Goal: Task Accomplishment & Management: Manage account settings

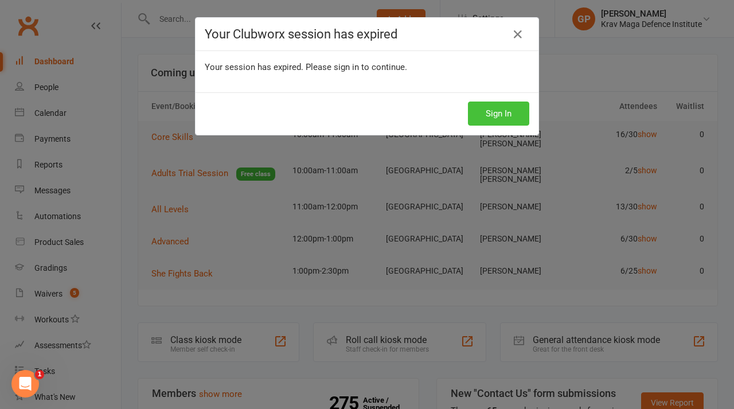
click at [496, 114] on button "Sign In" at bounding box center [498, 114] width 61 height 24
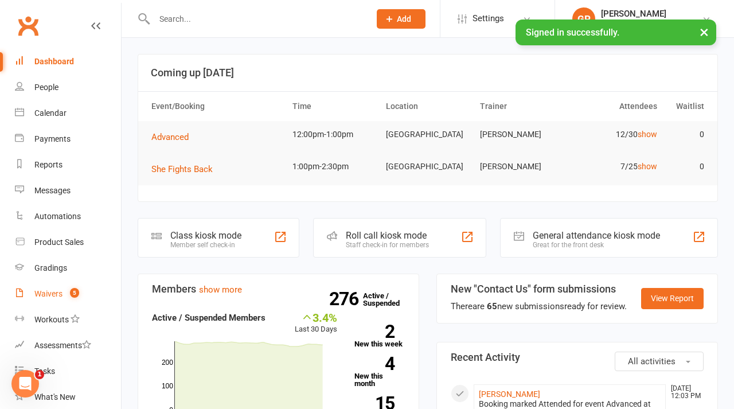
click at [54, 289] on div "Waivers" at bounding box center [48, 293] width 28 height 9
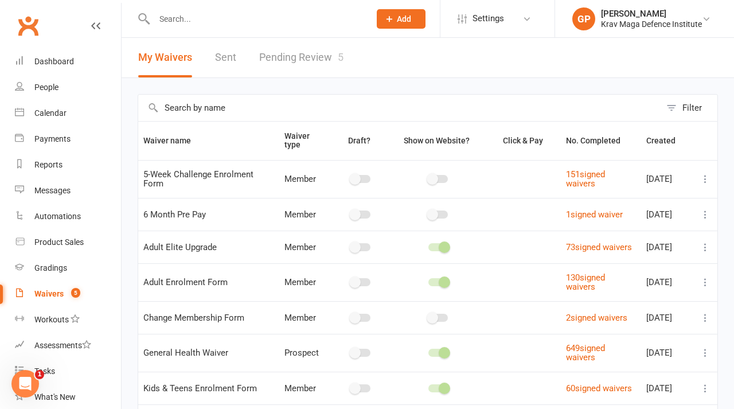
click at [295, 61] on link "Pending Review 5" at bounding box center [301, 58] width 84 height 40
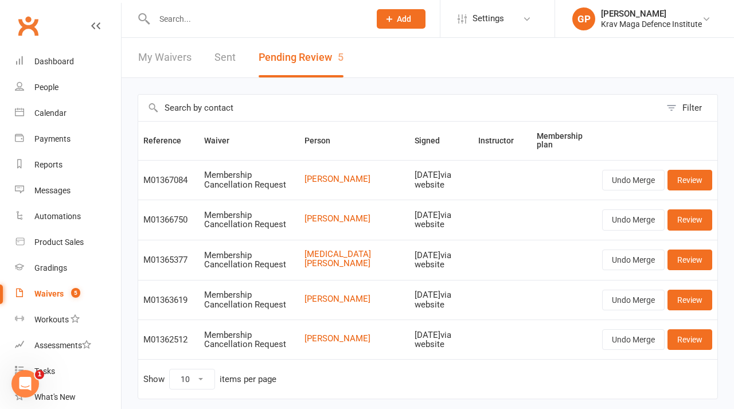
click at [406, 15] on span "Add" at bounding box center [404, 18] width 14 height 9
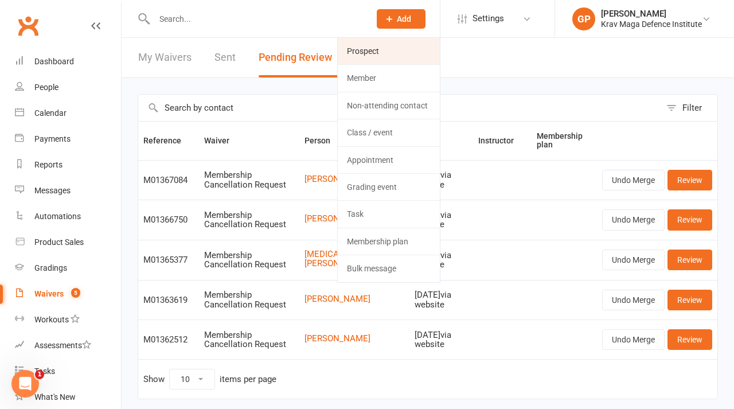
click at [388, 46] on link "Prospect" at bounding box center [389, 51] width 102 height 26
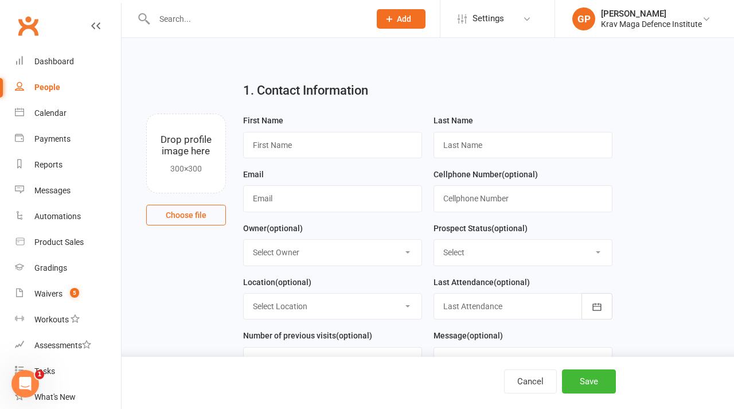
click at [180, 28] on div at bounding box center [250, 18] width 224 height 37
click at [217, 17] on input "text" at bounding box center [257, 19] width 212 height 16
type input "[PERSON_NAME]"
click at [166, 93] on div "1. Contact Information Drop profile image here 300×300 Choose file First Name L…" at bounding box center [428, 92] width 581 height 41
type input "Aphrodite"
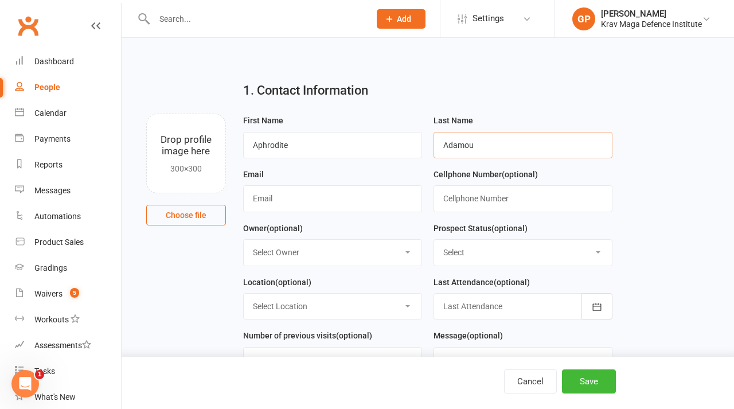
type input "Adamou"
click at [302, 148] on input "Aphrodite" at bounding box center [332, 145] width 179 height 26
click at [273, 205] on input "text" at bounding box center [332, 198] width 179 height 26
paste input "Aphrodite"
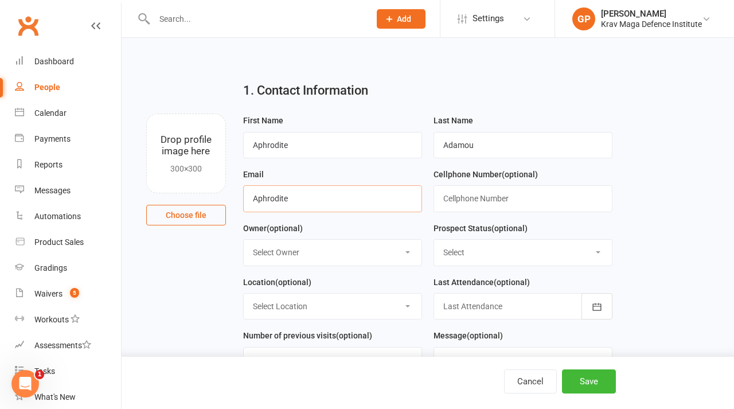
click at [258, 197] on input "Aphrodite" at bounding box center [332, 198] width 179 height 26
click at [298, 201] on input "aphrodite" at bounding box center [332, 198] width 179 height 26
type input "[EMAIL_ADDRESS][DOMAIN_NAME]"
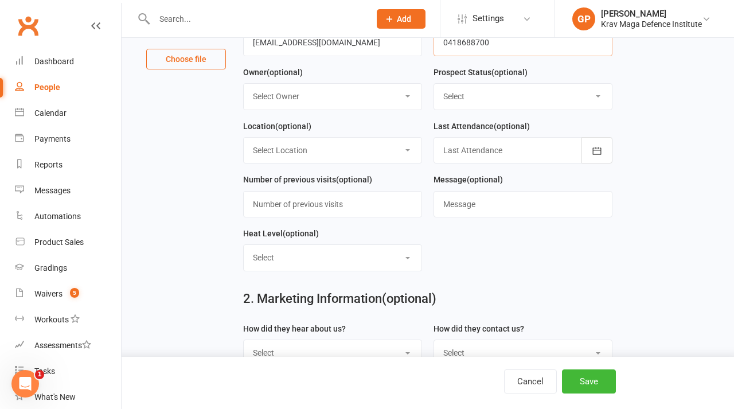
scroll to position [158, 0]
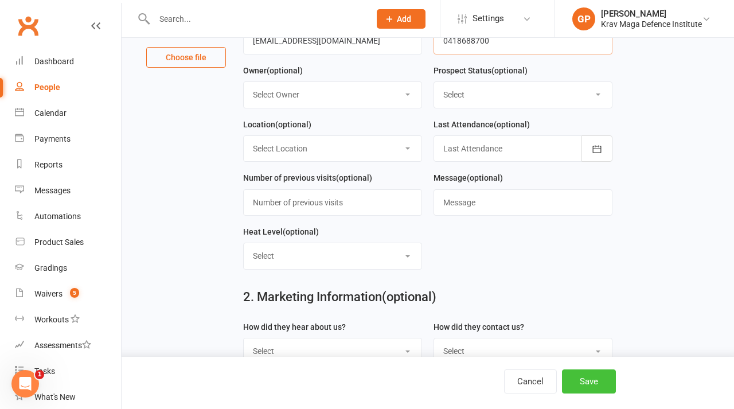
type input "0418688700"
click at [590, 385] on button "Save" at bounding box center [589, 381] width 54 height 24
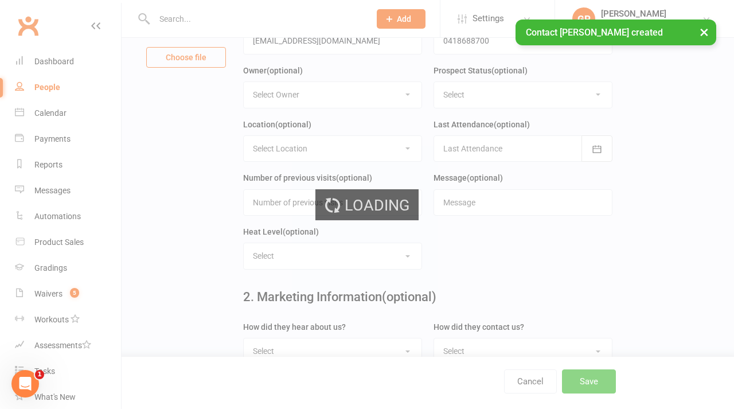
scroll to position [0, 0]
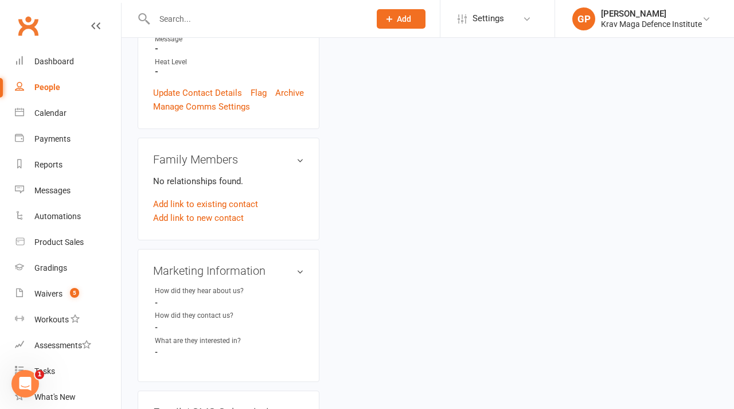
scroll to position [333, 0]
click at [201, 212] on link "Add link to new contact" at bounding box center [198, 219] width 91 height 14
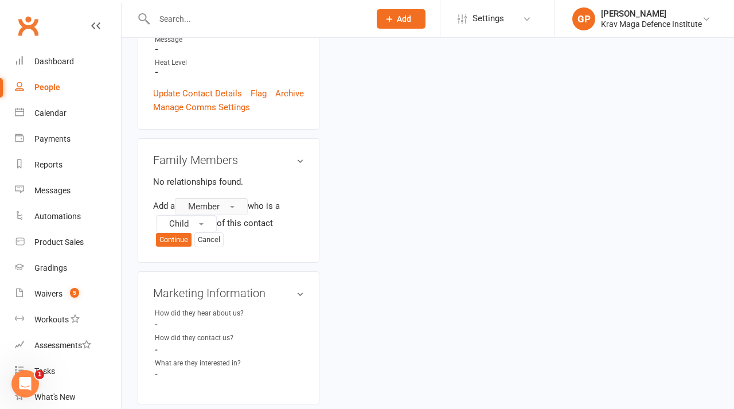
click at [233, 206] on span "button" at bounding box center [232, 207] width 5 height 2
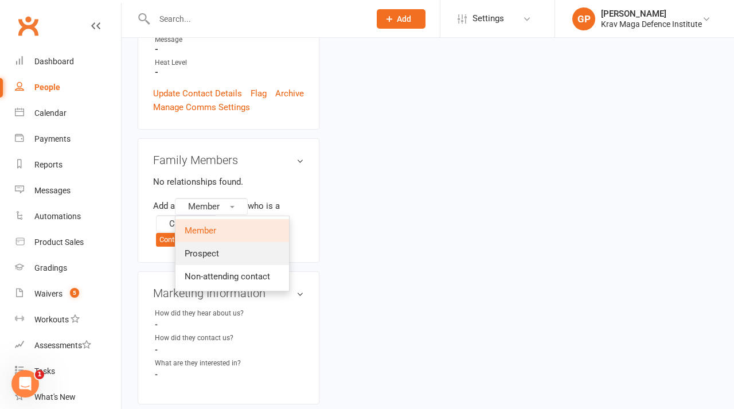
click at [207, 248] on span "Prospect" at bounding box center [202, 253] width 34 height 10
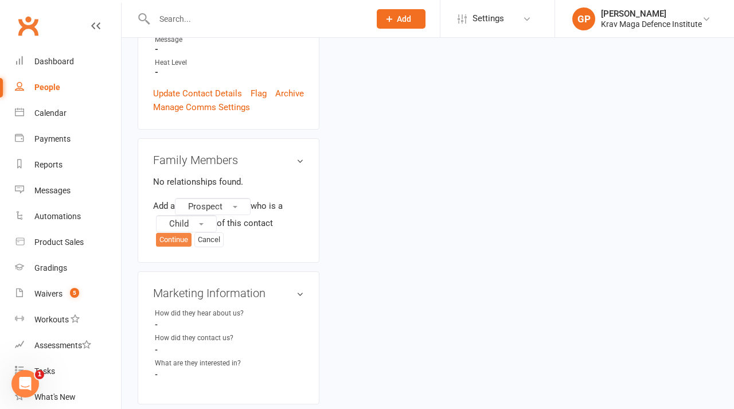
click at [168, 233] on button "Continue" at bounding box center [174, 240] width 36 height 14
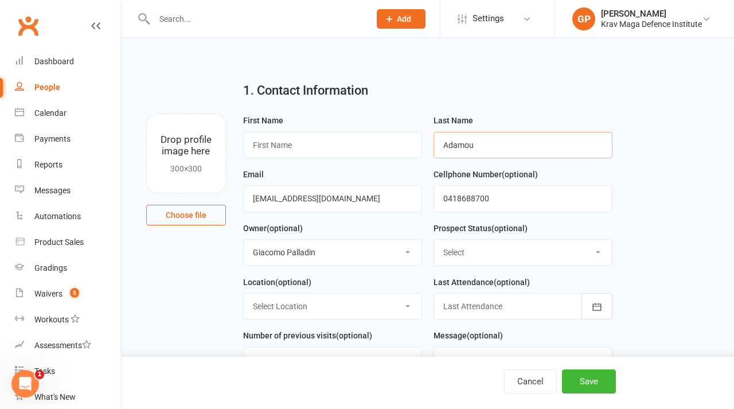
click at [479, 144] on input "Adamou" at bounding box center [523, 145] width 179 height 26
type input "[PERSON_NAME]"
click at [306, 148] on input "text" at bounding box center [332, 145] width 179 height 26
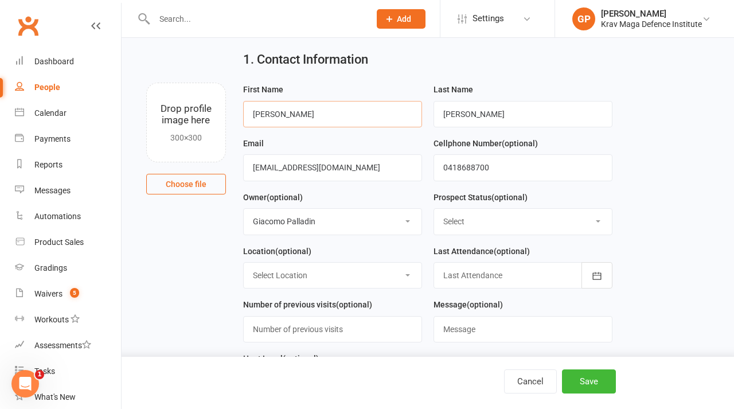
scroll to position [44, 0]
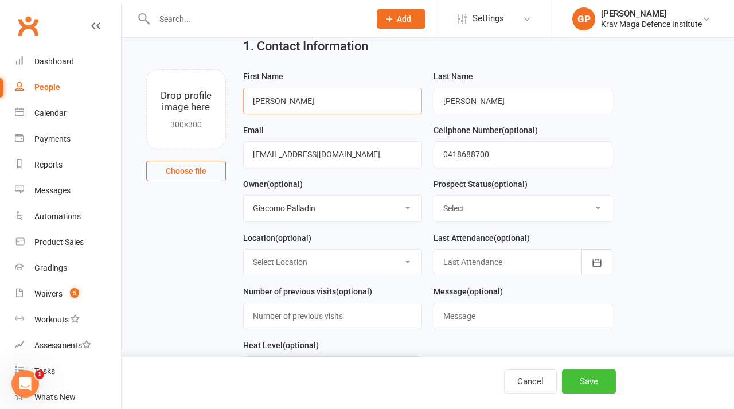
type input "[PERSON_NAME]"
click at [591, 378] on button "Save" at bounding box center [589, 381] width 54 height 24
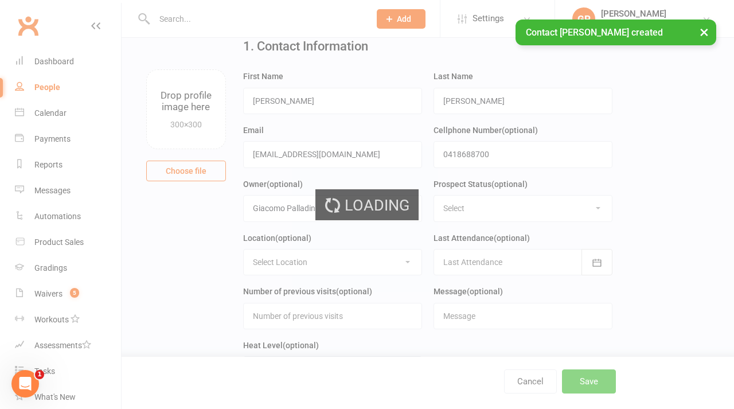
scroll to position [0, 0]
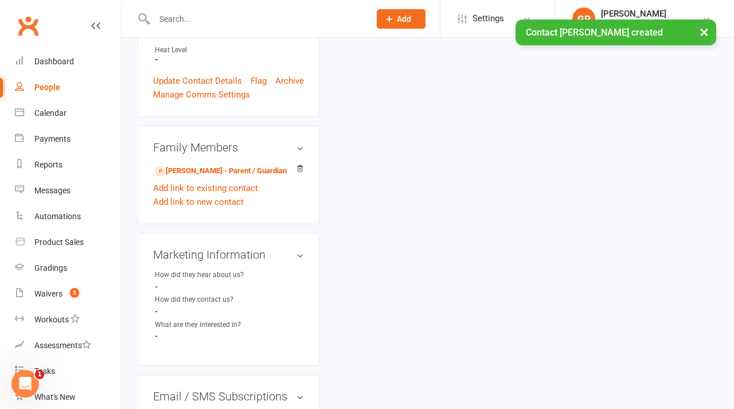
scroll to position [336, 0]
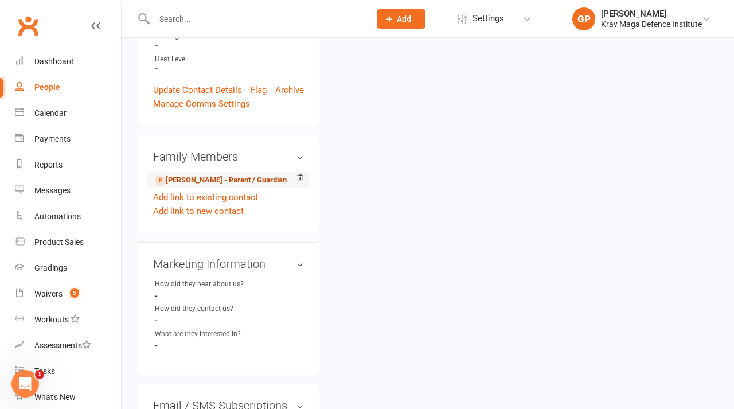
click at [214, 174] on link "[PERSON_NAME] - Parent / Guardian" at bounding box center [221, 180] width 132 height 12
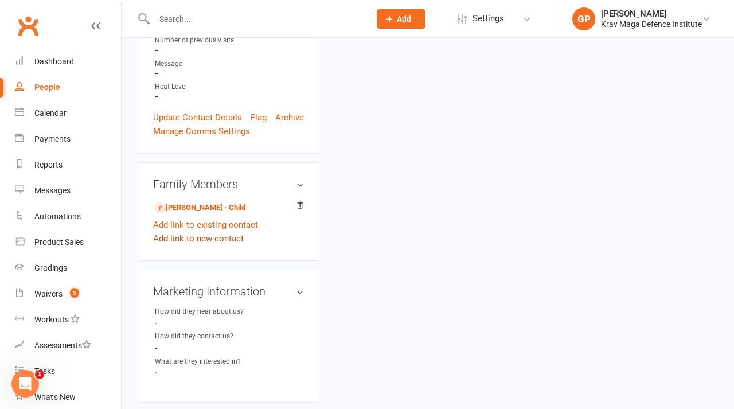
scroll to position [310, 0]
click at [204, 231] on link "Add link to new contact" at bounding box center [198, 238] width 91 height 14
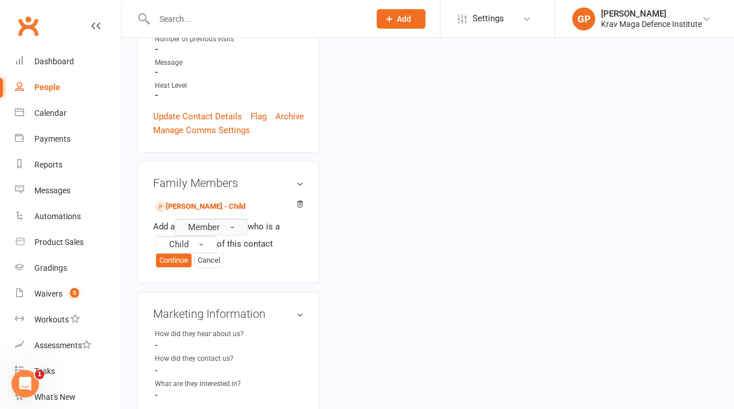
click at [219, 222] on span "Member" at bounding box center [204, 227] width 32 height 10
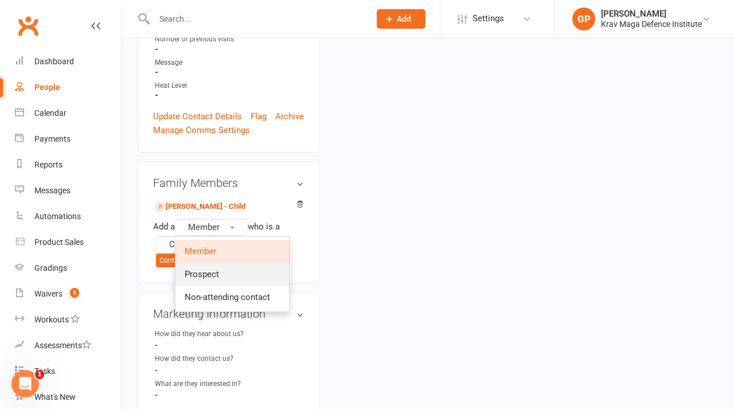
click at [215, 269] on span "Prospect" at bounding box center [202, 274] width 34 height 10
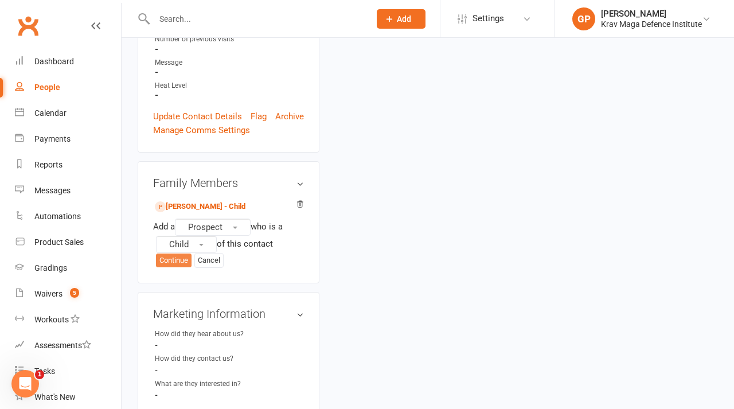
click at [173, 254] on button "Continue" at bounding box center [174, 261] width 36 height 14
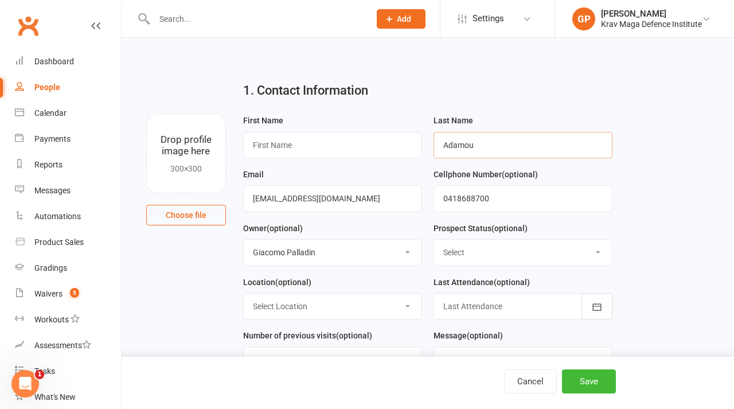
click at [505, 143] on input "Adamou" at bounding box center [523, 145] width 179 height 26
type input "[PERSON_NAME]"
click at [324, 132] on input "text" at bounding box center [332, 145] width 179 height 26
type input "[PERSON_NAME]"
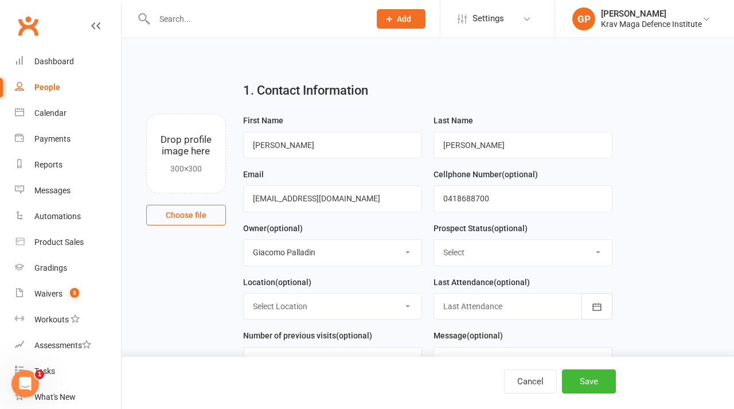
click at [562, 110] on div "1. Contact Information" at bounding box center [428, 92] width 387 height 41
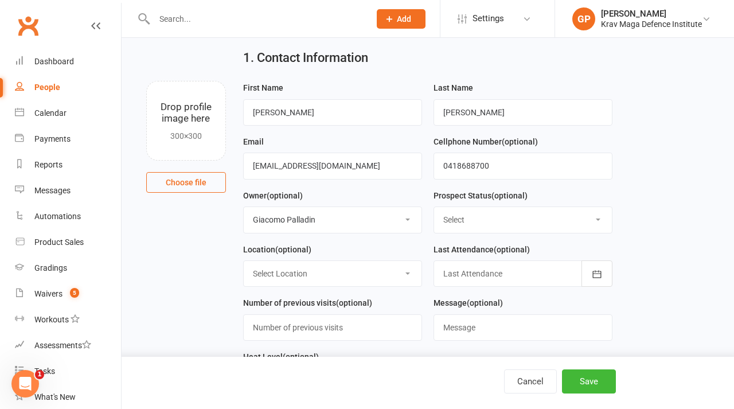
scroll to position [33, 0]
click at [589, 377] on button "Save" at bounding box center [589, 381] width 54 height 24
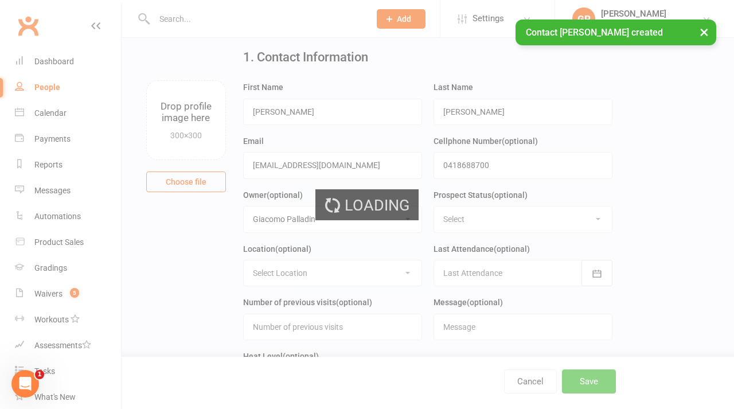
scroll to position [0, 0]
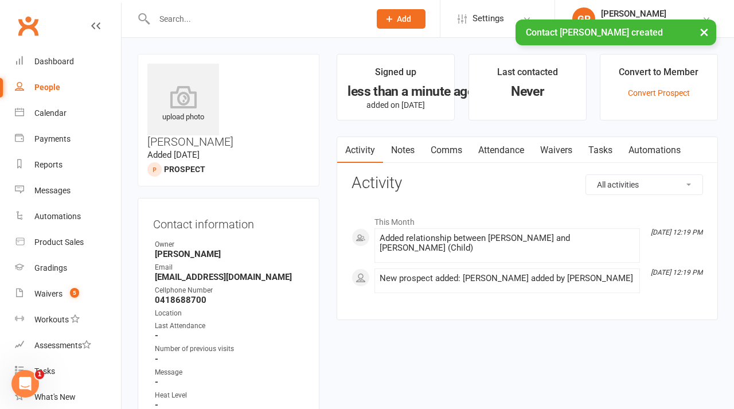
click at [504, 147] on link "Attendance" at bounding box center [501, 150] width 62 height 26
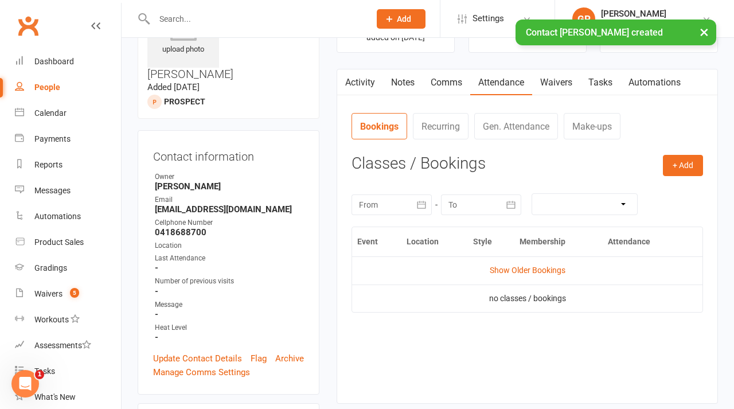
scroll to position [71, 0]
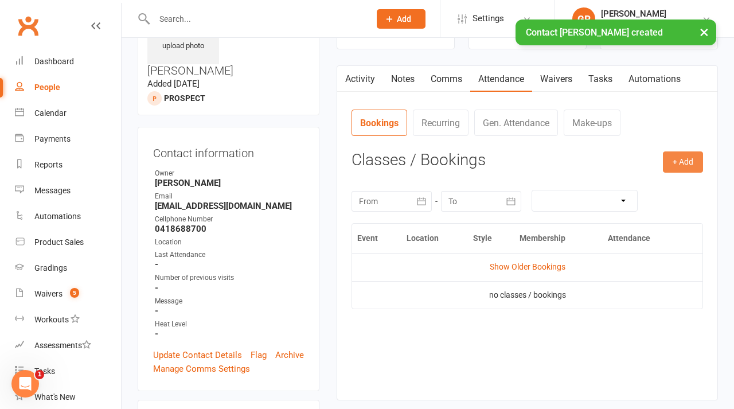
click at [686, 166] on button "+ Add" at bounding box center [683, 161] width 40 height 21
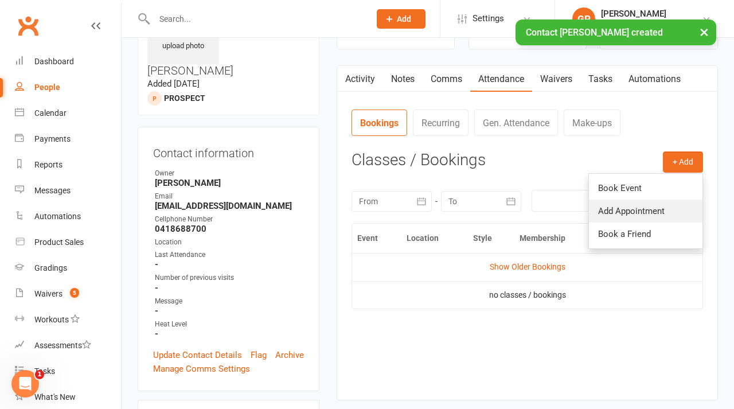
click at [658, 200] on link "Add Appointment" at bounding box center [646, 211] width 114 height 23
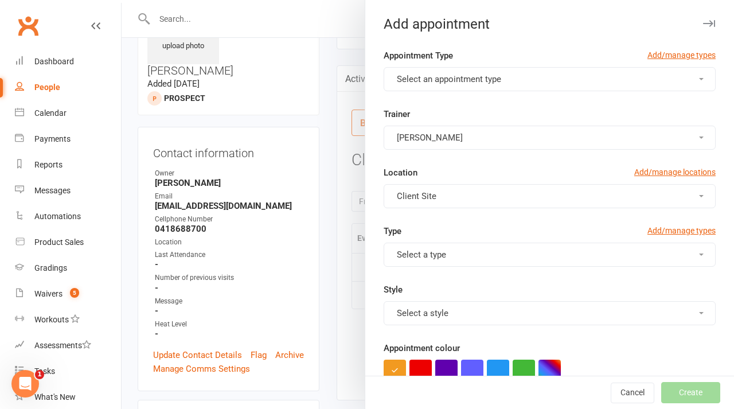
click at [297, 44] on div at bounding box center [428, 204] width 613 height 409
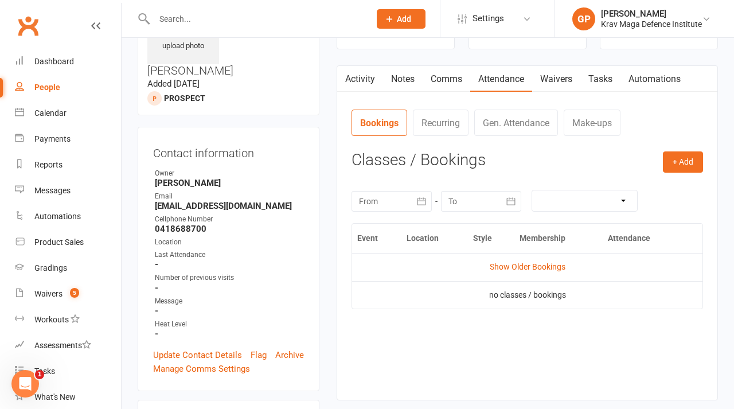
click at [671, 150] on contact-attendance "Attendance Number of visits past 12 months Jan Month Nov Oct 0 Export CSV Total…" at bounding box center [528, 246] width 352 height 274
click at [681, 171] on button "+ Add" at bounding box center [683, 161] width 40 height 21
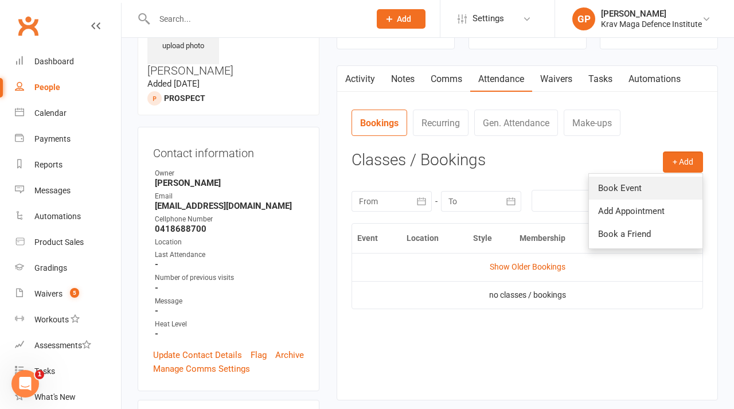
click at [636, 184] on link "Book Event" at bounding box center [646, 188] width 114 height 23
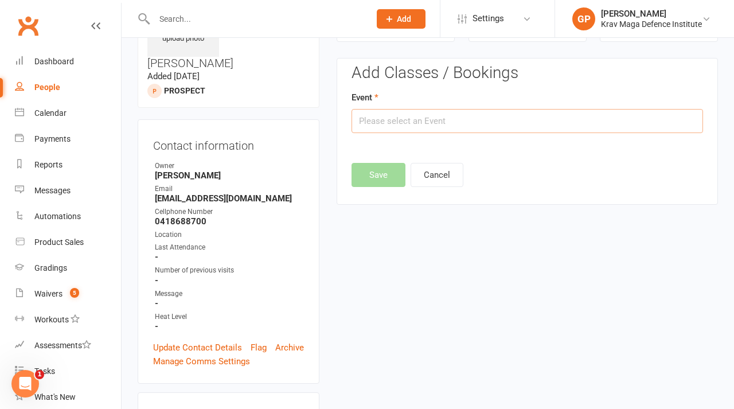
click at [392, 115] on input "text" at bounding box center [528, 121] width 352 height 24
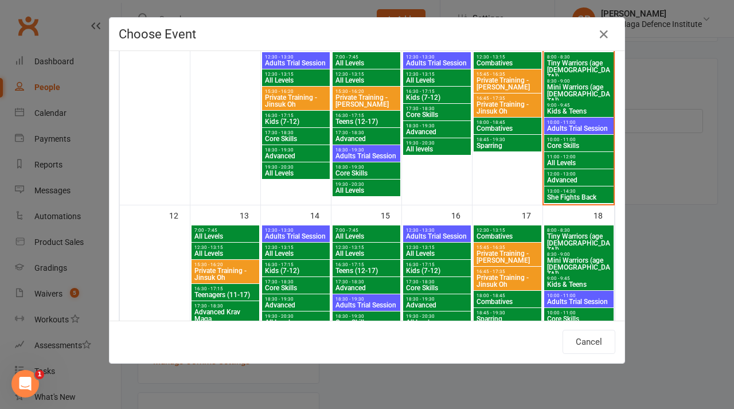
scroll to position [277, 0]
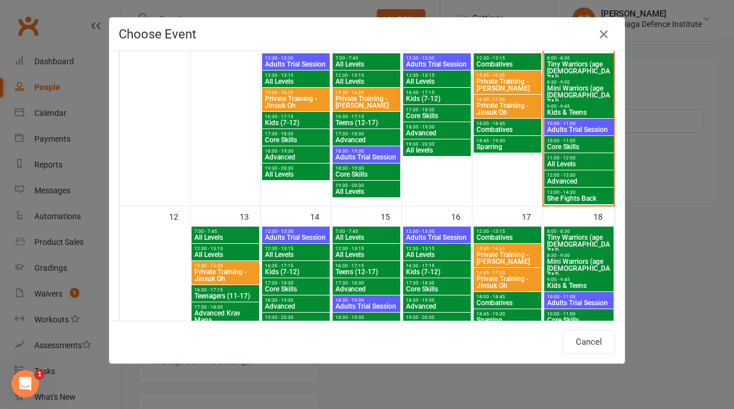
click at [589, 230] on span "8:00 - 8:30" at bounding box center [579, 231] width 65 height 5
type input "Tiny Warriors (age [DEMOGRAPHIC_DATA]) - [DATE] 8:00:00 AM"
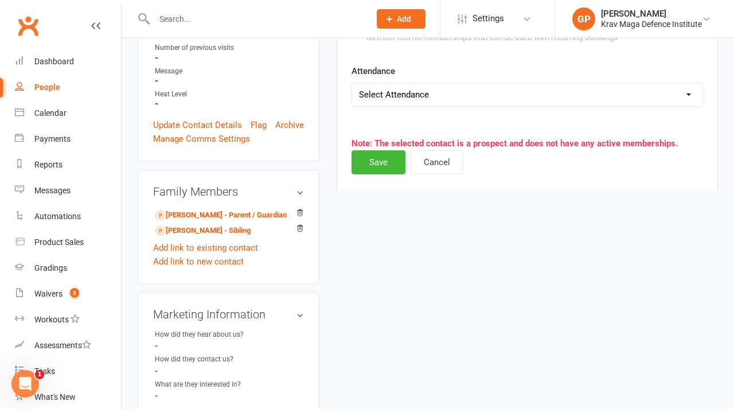
scroll to position [302, 0]
click at [219, 224] on link "[PERSON_NAME] - Sibling" at bounding box center [203, 230] width 96 height 12
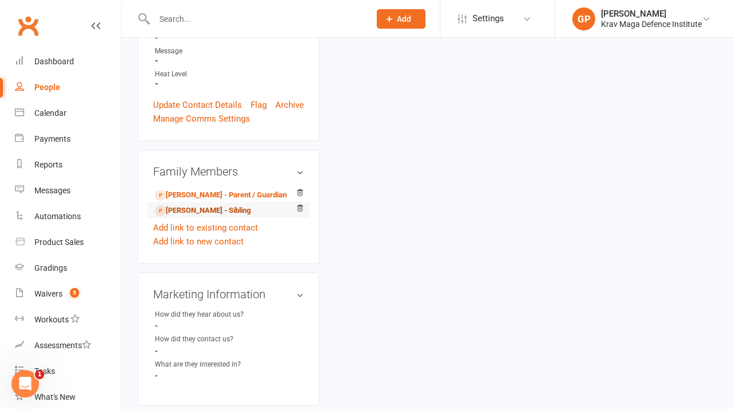
scroll to position [317, 0]
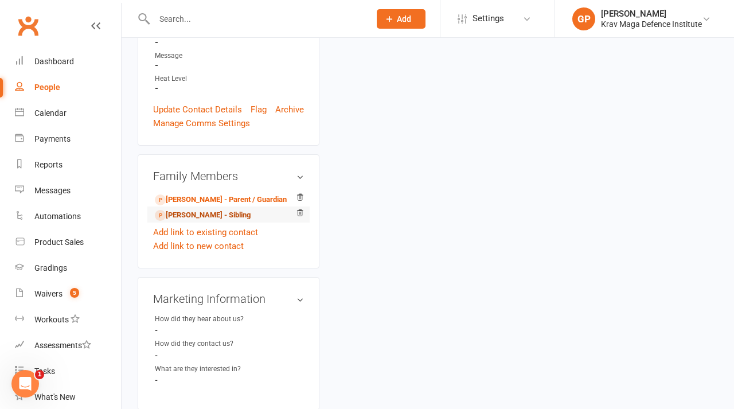
click at [205, 209] on link "[PERSON_NAME] - Sibling" at bounding box center [203, 215] width 96 height 12
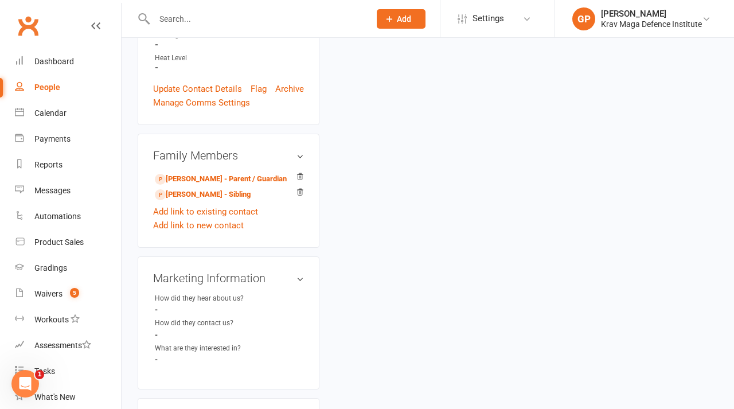
scroll to position [337, 0]
click at [236, 189] on link "[PERSON_NAME] - Sibling" at bounding box center [203, 195] width 96 height 12
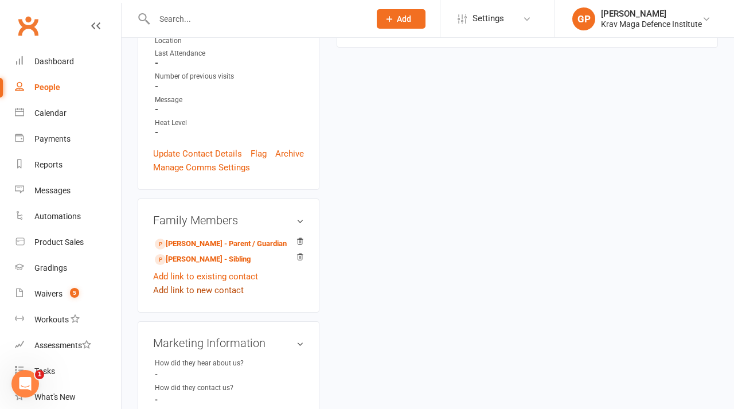
scroll to position [274, 0]
click at [215, 268] on link "Add link to existing contact" at bounding box center [205, 275] width 105 height 14
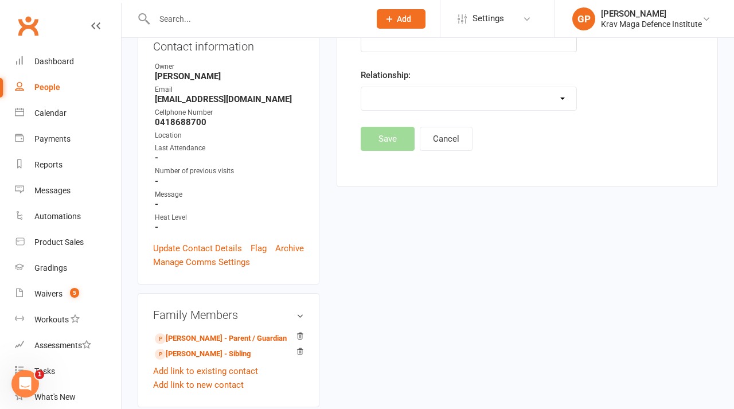
scroll to position [178, 0]
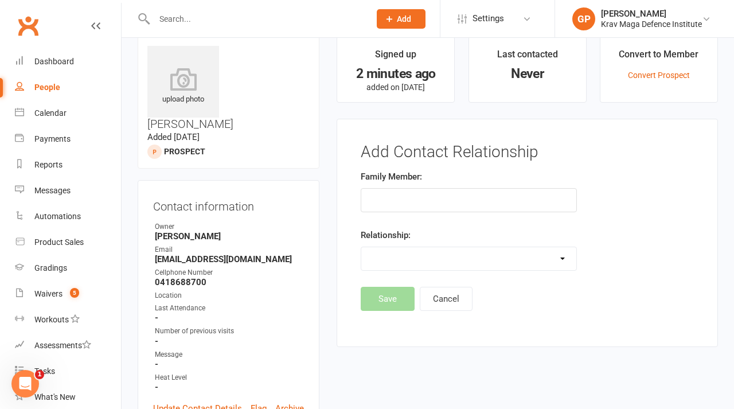
click at [386, 146] on h3 "Add Contact Relationship" at bounding box center [527, 152] width 333 height 18
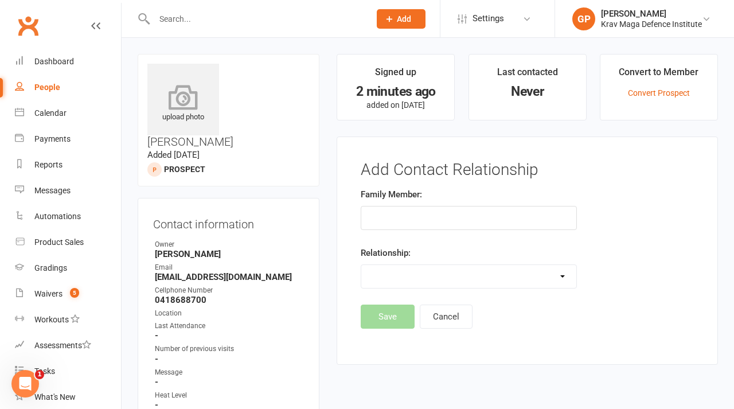
scroll to position [0, 0]
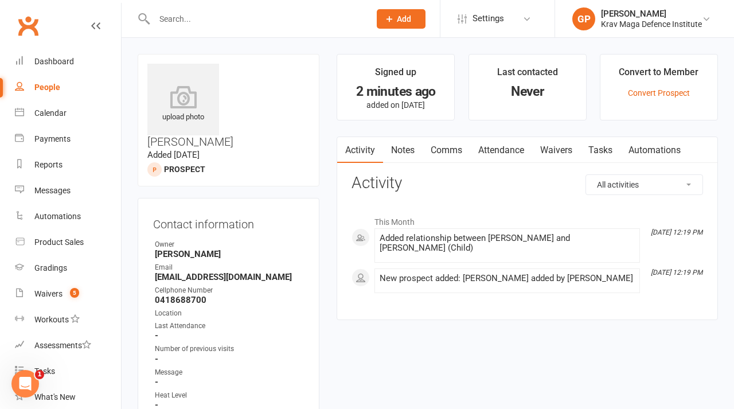
click at [513, 150] on link "Attendance" at bounding box center [501, 150] width 62 height 26
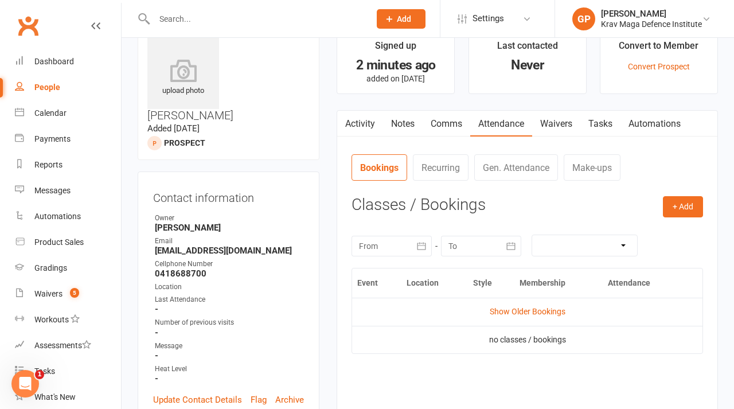
scroll to position [30, 0]
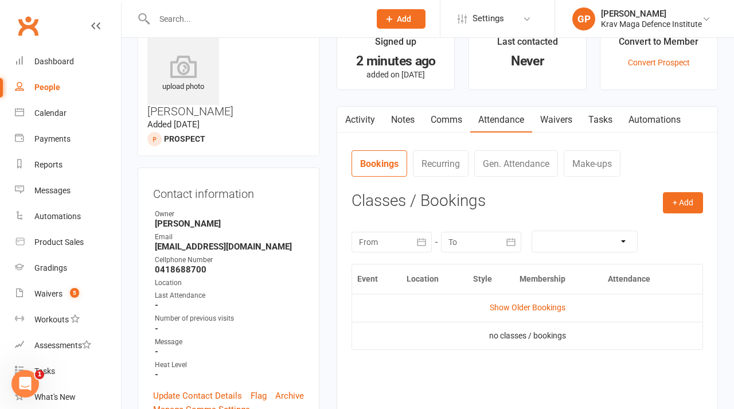
click at [371, 125] on link "Activity" at bounding box center [360, 120] width 46 height 26
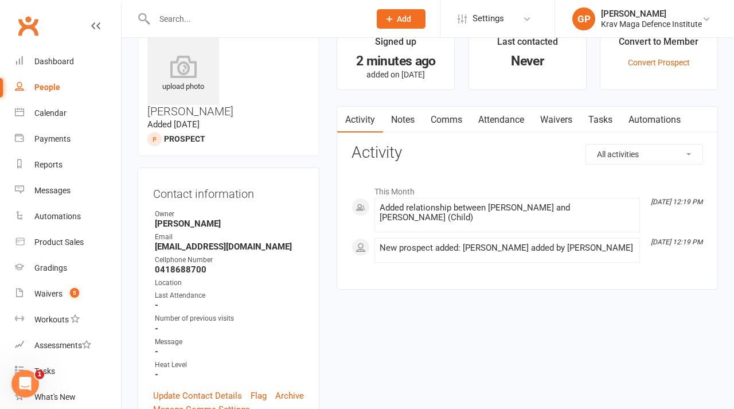
scroll to position [343, 0]
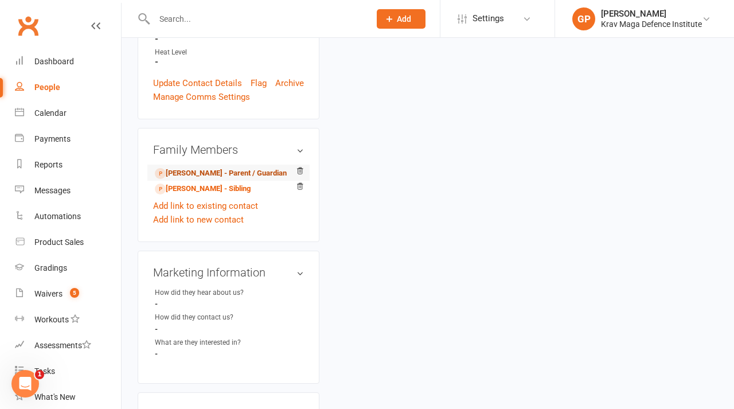
click at [222, 168] on link "[PERSON_NAME] - Parent / Guardian" at bounding box center [221, 174] width 132 height 12
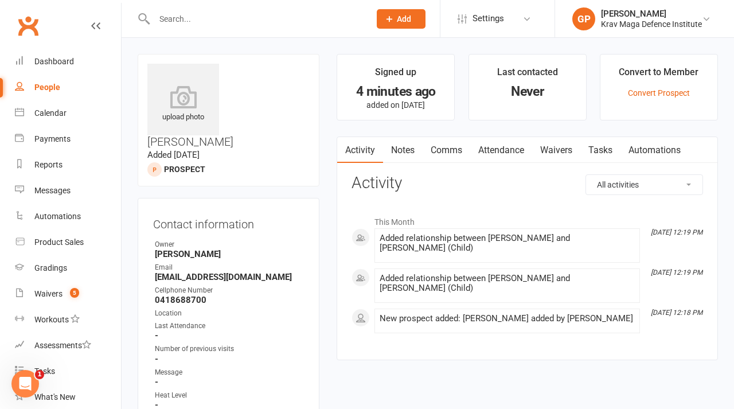
click at [565, 144] on link "Waivers" at bounding box center [556, 150] width 48 height 26
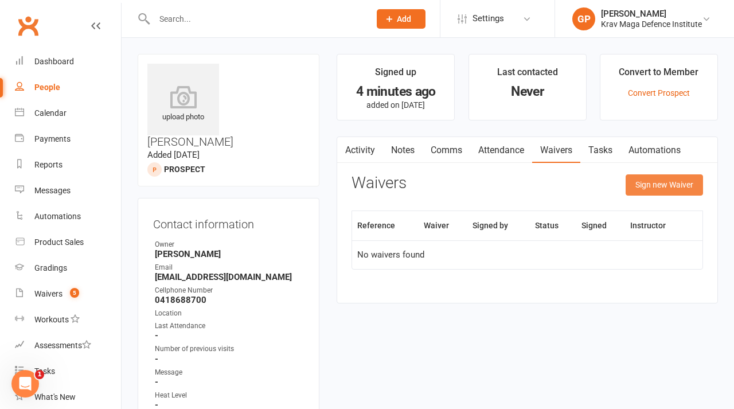
click at [665, 178] on button "Sign new Waiver" at bounding box center [664, 184] width 77 height 21
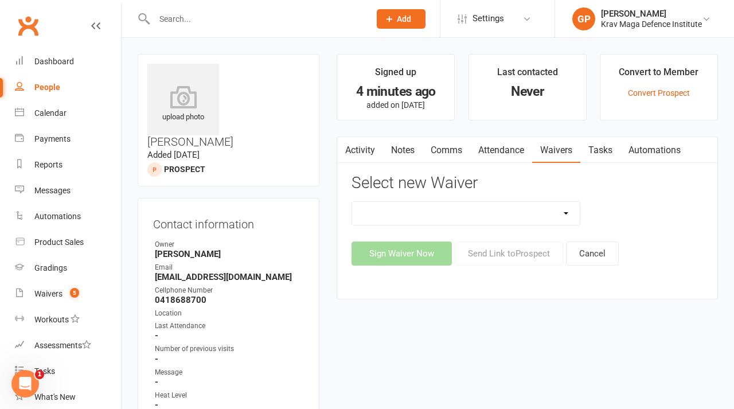
select select "11555"
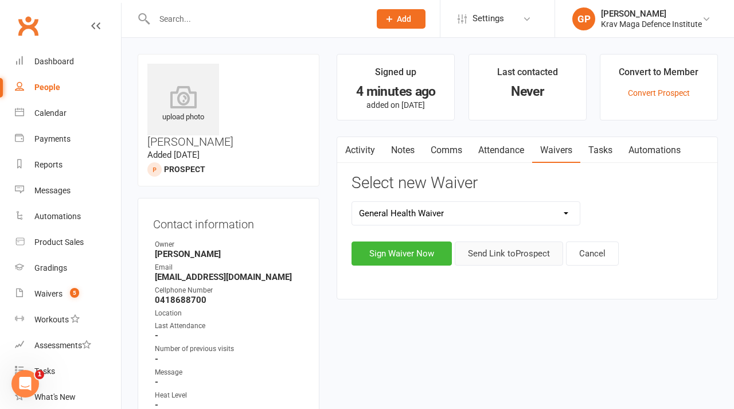
click at [501, 248] on button "Send Link to Prospect" at bounding box center [509, 254] width 108 height 24
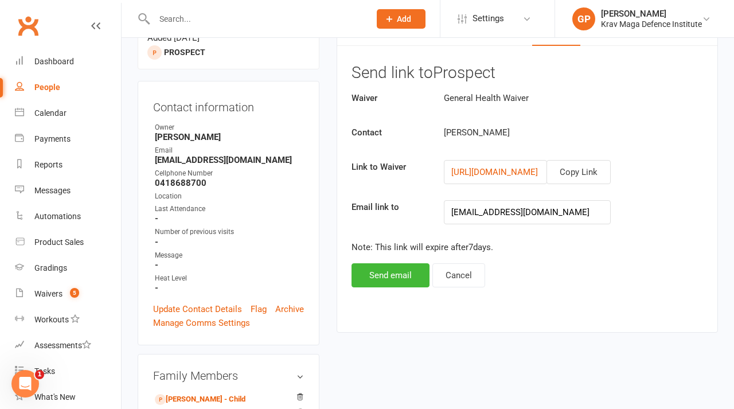
scroll to position [147, 0]
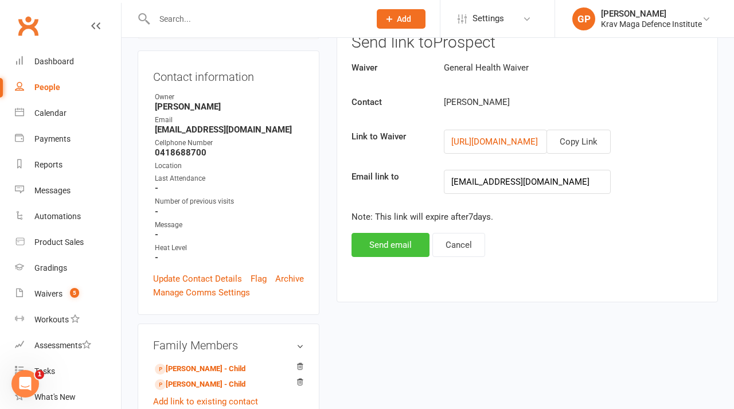
click at [410, 246] on button "Send email" at bounding box center [391, 245] width 78 height 24
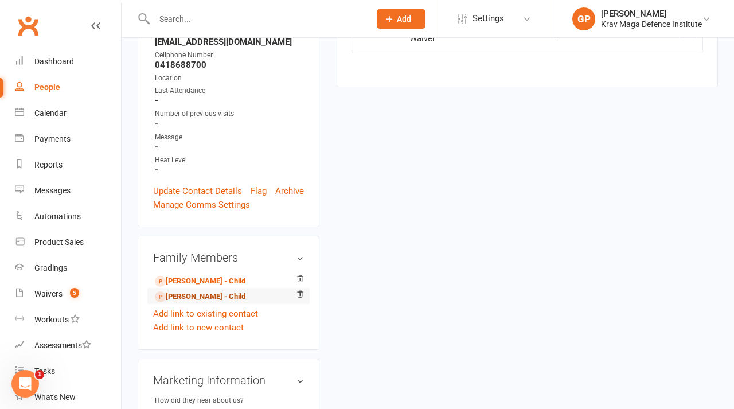
scroll to position [284, 0]
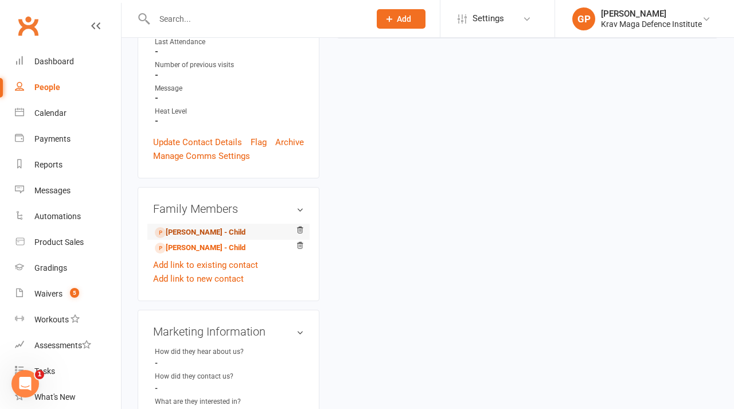
click at [214, 227] on link "[PERSON_NAME] - Child" at bounding box center [200, 233] width 91 height 12
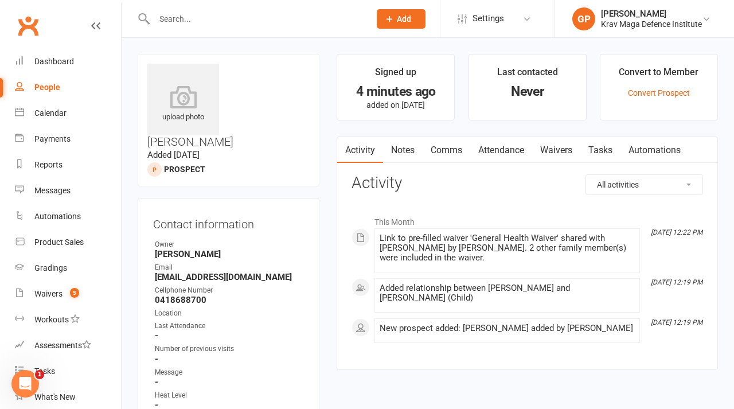
click at [503, 152] on link "Attendance" at bounding box center [501, 150] width 62 height 26
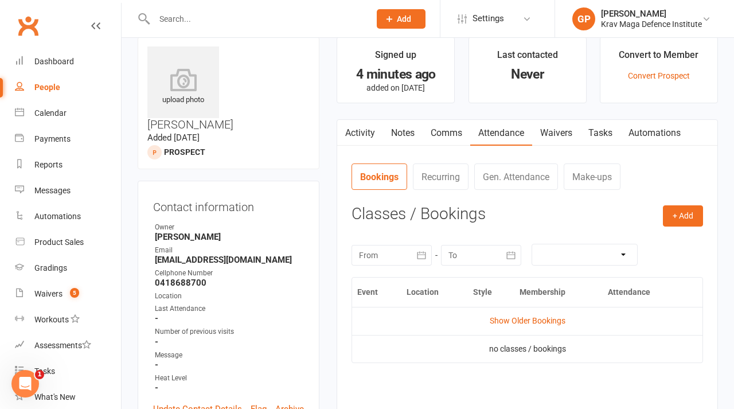
scroll to position [21, 0]
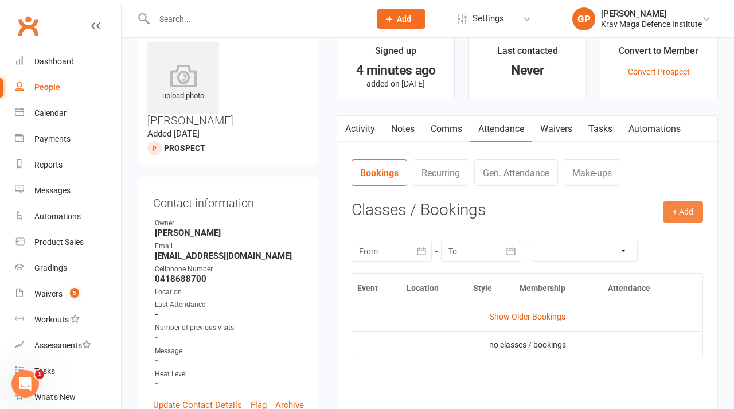
click at [674, 209] on button "+ Add" at bounding box center [683, 211] width 40 height 21
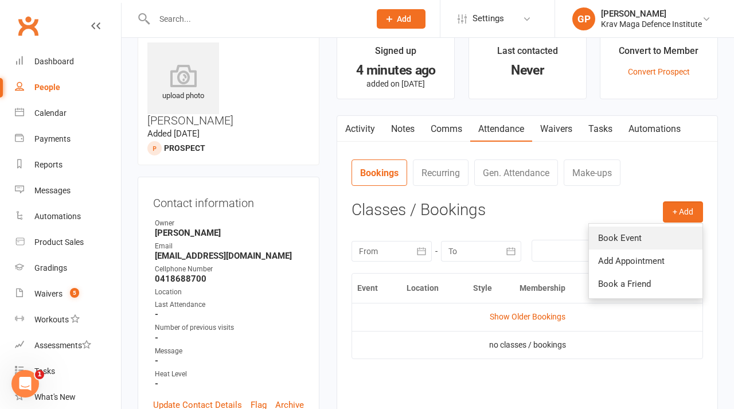
click at [636, 244] on link "Book Event" at bounding box center [646, 238] width 114 height 23
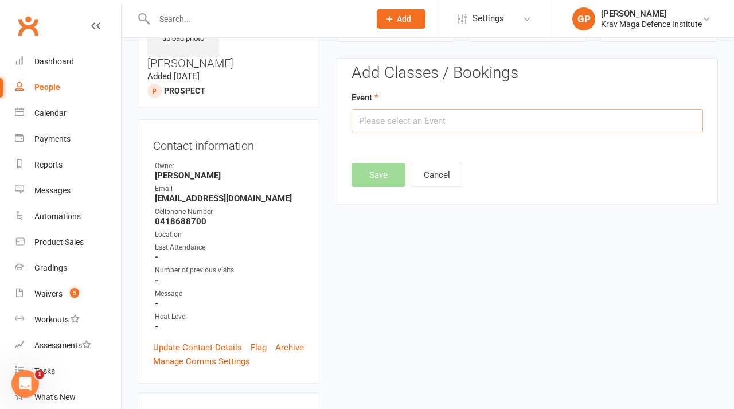
click at [394, 122] on input "text" at bounding box center [528, 121] width 352 height 24
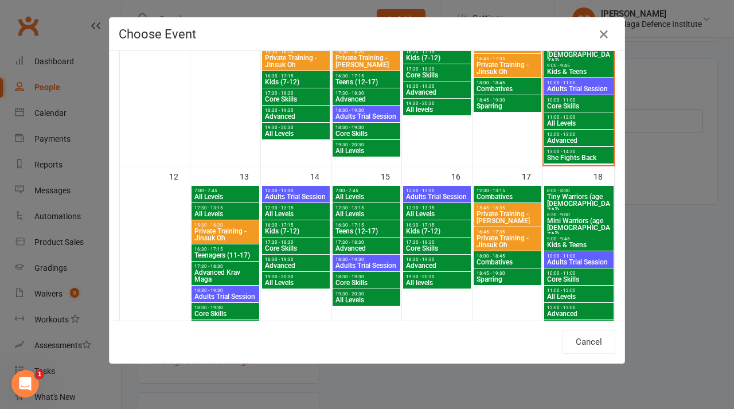
scroll to position [322, 0]
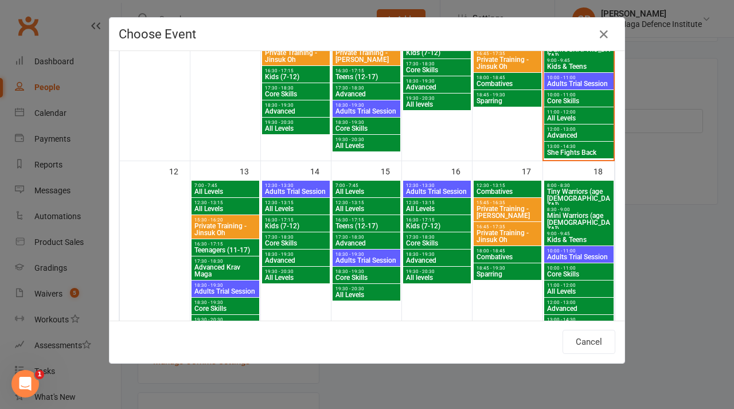
click at [228, 245] on span "16:30 - 17:15" at bounding box center [225, 244] width 63 height 5
type input "Teenagers (11-17) - Oct 13, 2025 4:30:00 PM"
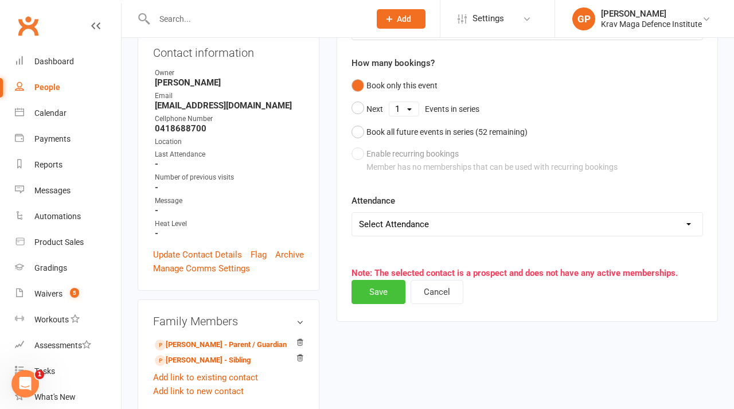
scroll to position [184, 0]
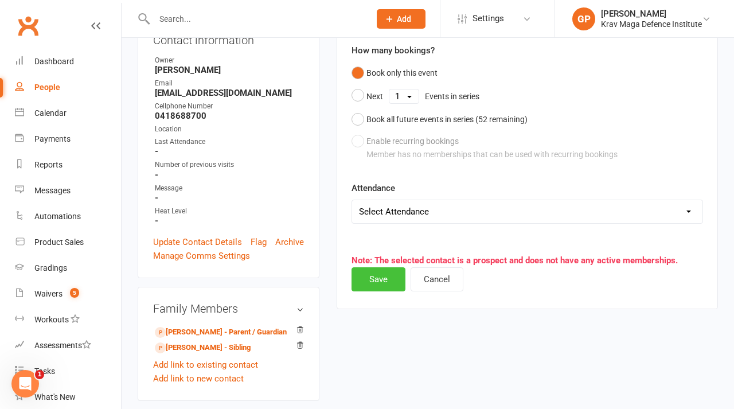
click at [377, 280] on button "Save" at bounding box center [379, 279] width 54 height 24
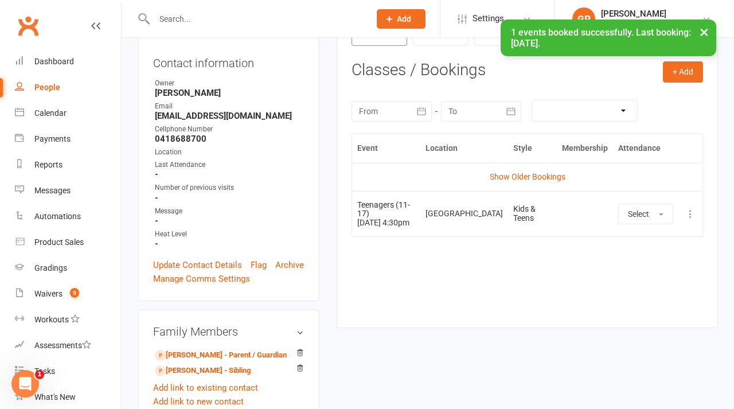
scroll to position [321, 0]
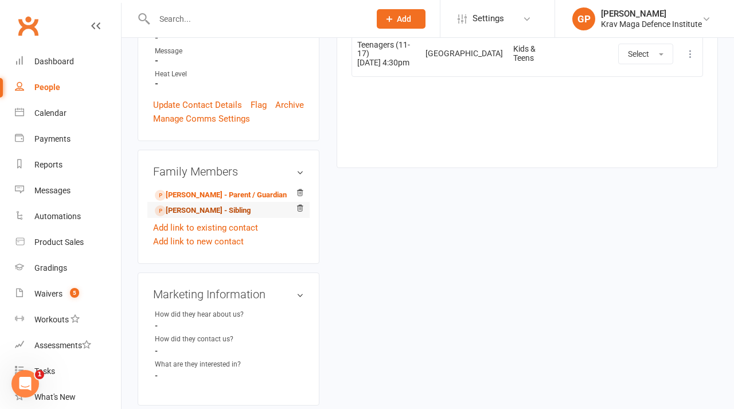
click at [218, 205] on link "[PERSON_NAME] - Sibling" at bounding box center [203, 211] width 96 height 12
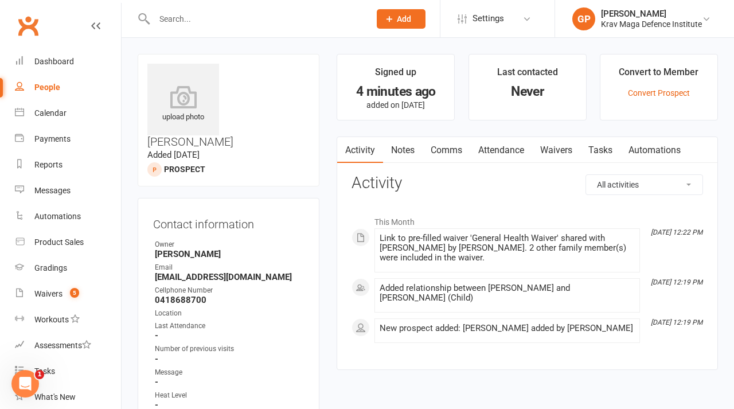
click at [511, 147] on link "Attendance" at bounding box center [501, 150] width 62 height 26
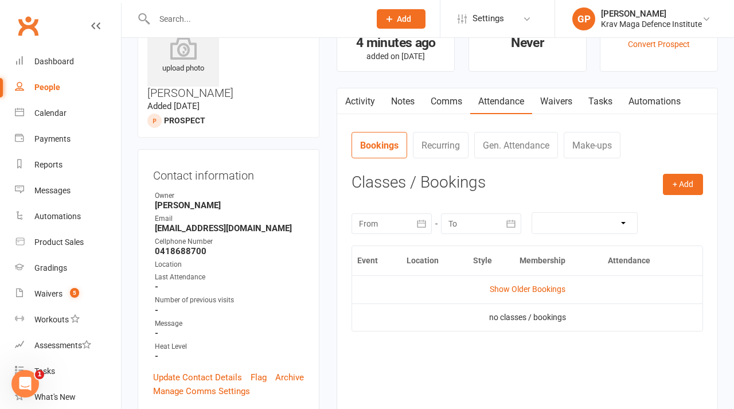
scroll to position [49, 0]
click at [683, 178] on button "+ Add" at bounding box center [683, 184] width 40 height 21
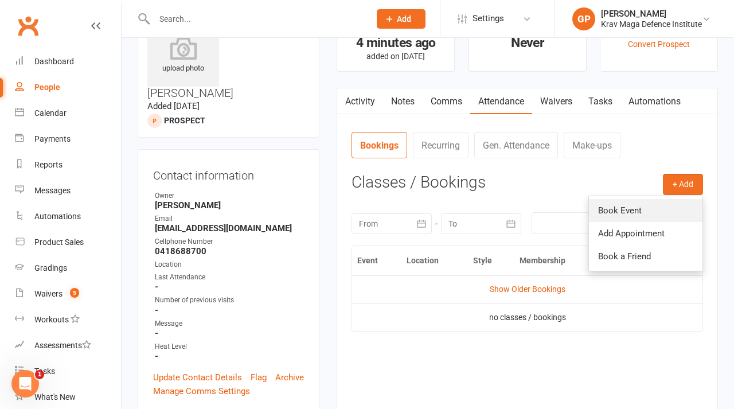
click at [665, 212] on link "Book Event" at bounding box center [646, 210] width 114 height 23
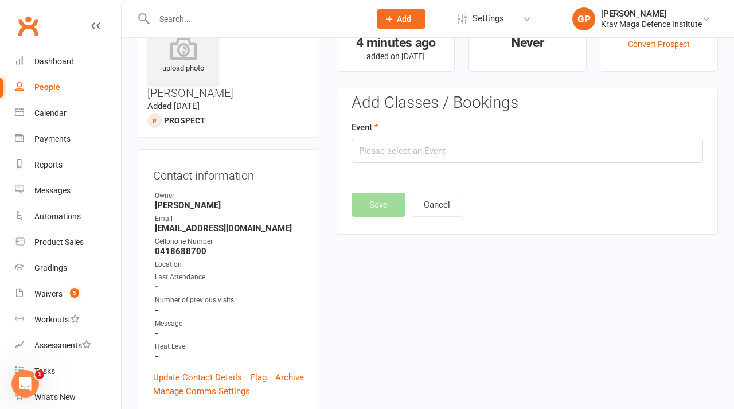
scroll to position [79, 0]
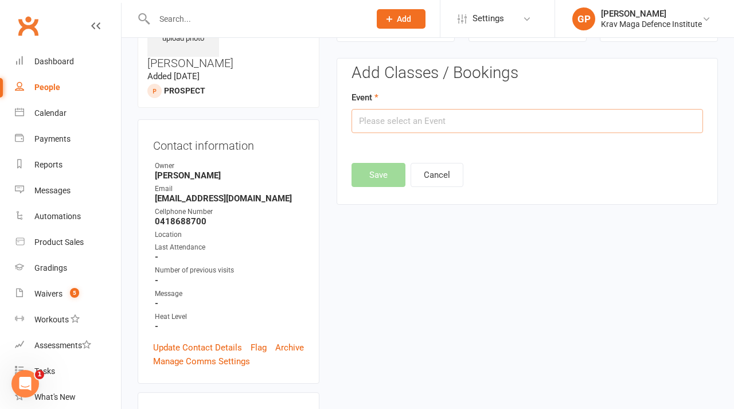
click at [484, 123] on input "text" at bounding box center [528, 121] width 352 height 24
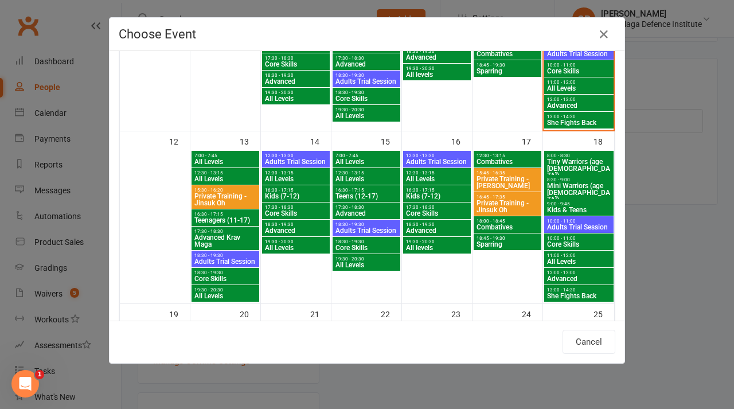
scroll to position [357, 0]
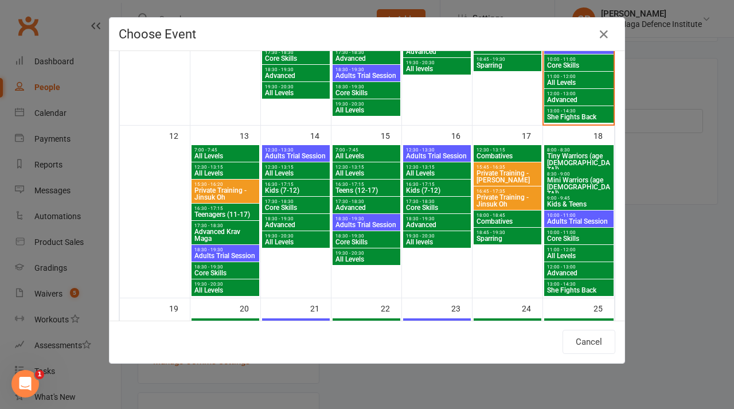
click at [232, 216] on span "Teenagers (11-17)" at bounding box center [225, 214] width 63 height 7
type input "Teenagers (11-17) - Oct 13, 2025 4:30:00 PM"
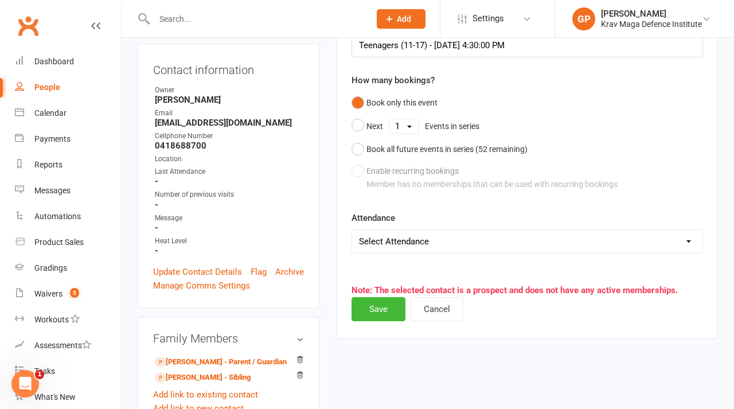
scroll to position [152, 0]
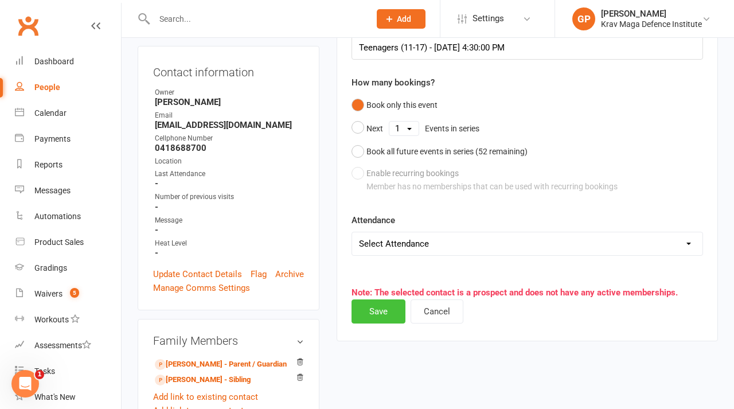
click at [383, 306] on button "Save" at bounding box center [379, 311] width 54 height 24
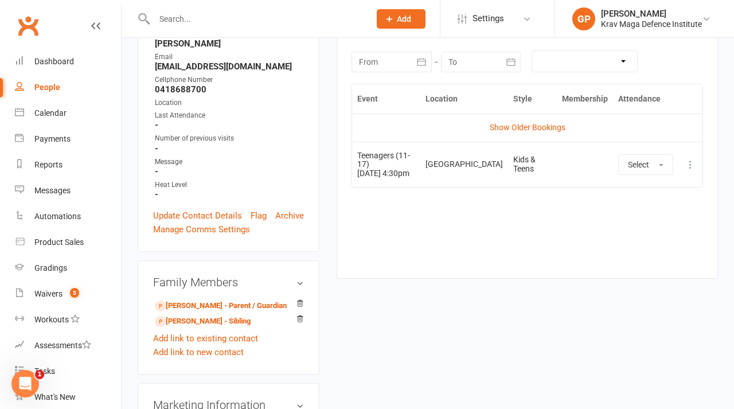
scroll to position [248, 0]
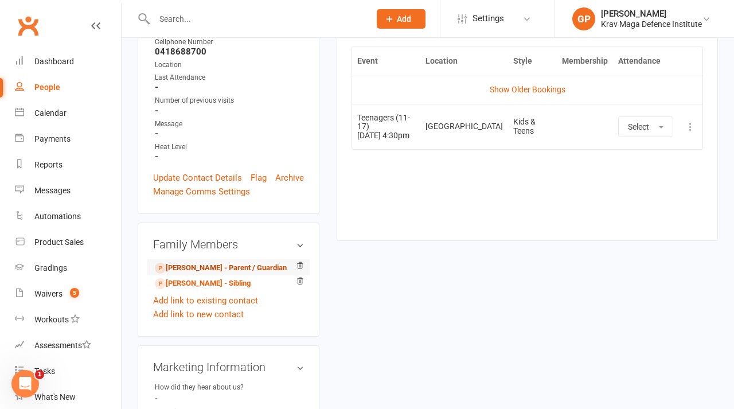
click at [243, 262] on link "[PERSON_NAME] - Parent / Guardian" at bounding box center [221, 268] width 132 height 12
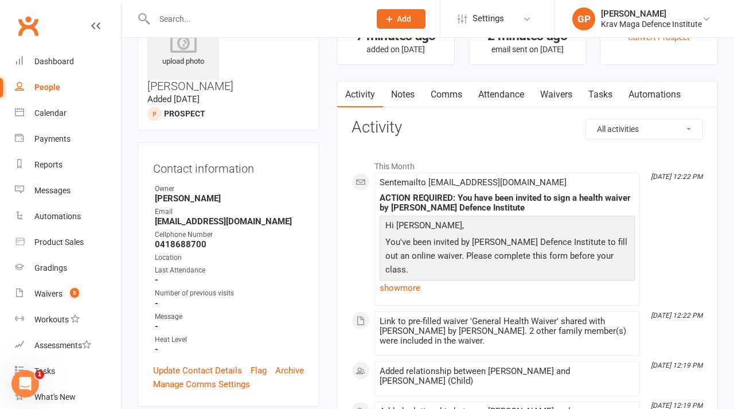
scroll to position [42, 0]
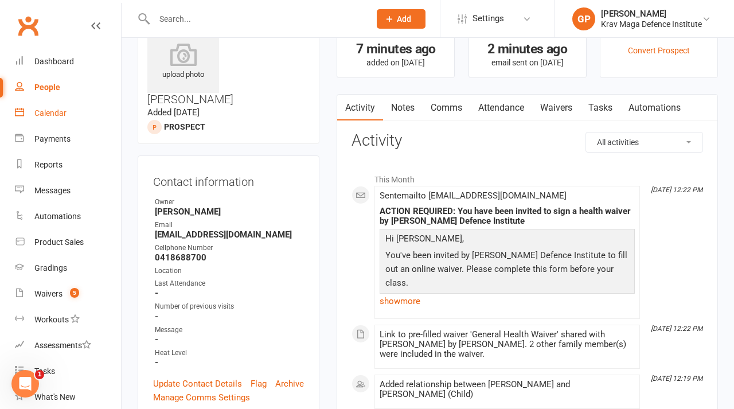
click at [60, 116] on div "Calendar" at bounding box center [50, 112] width 32 height 9
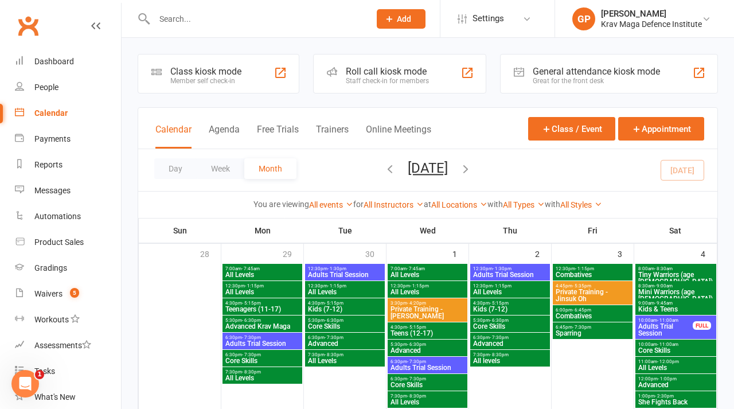
scroll to position [24, 0]
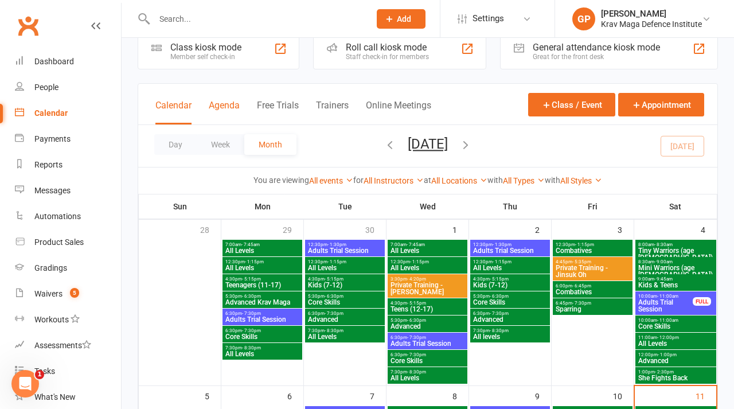
click at [222, 101] on button "Agenda" at bounding box center [224, 112] width 31 height 25
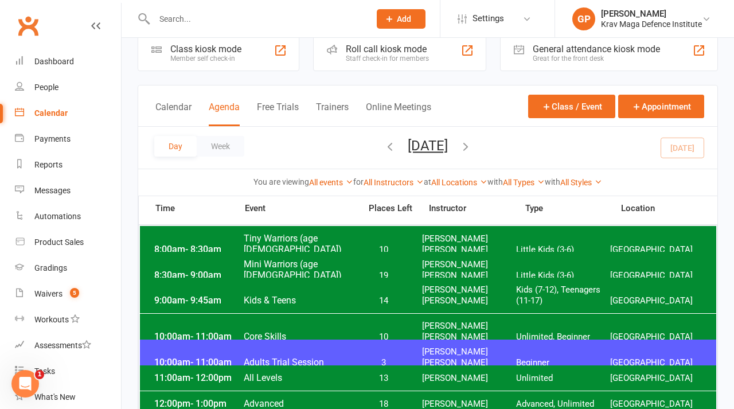
scroll to position [22, 0]
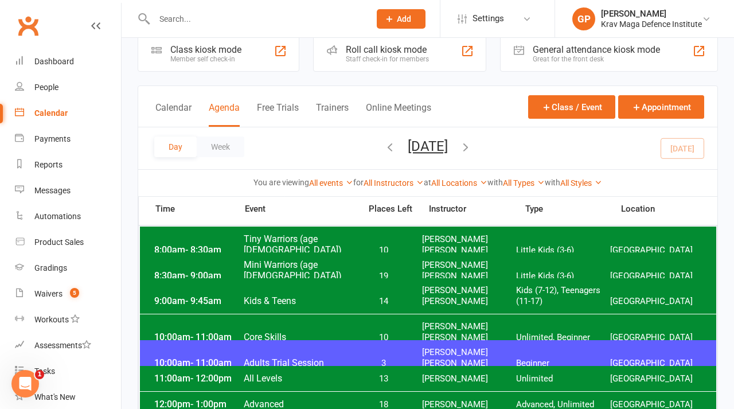
click at [472, 145] on icon "button" at bounding box center [466, 147] width 13 height 13
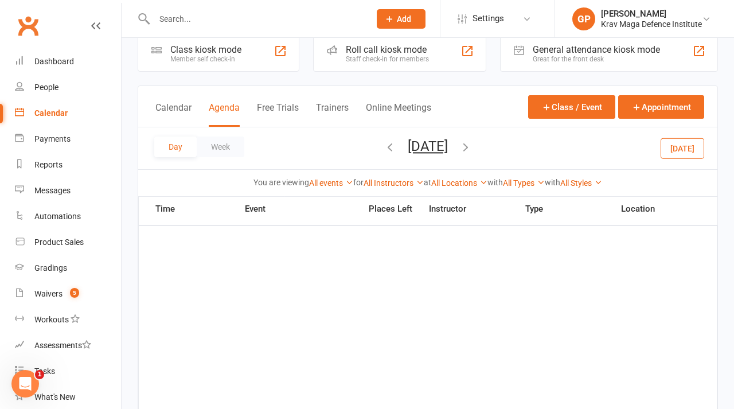
click at [472, 146] on icon "button" at bounding box center [466, 147] width 13 height 13
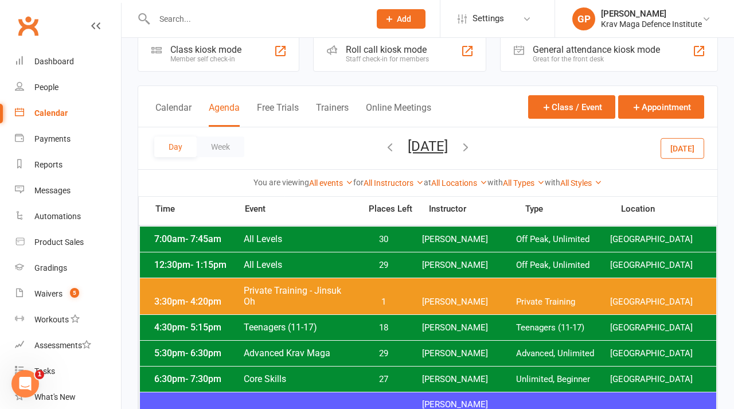
scroll to position [107, 0]
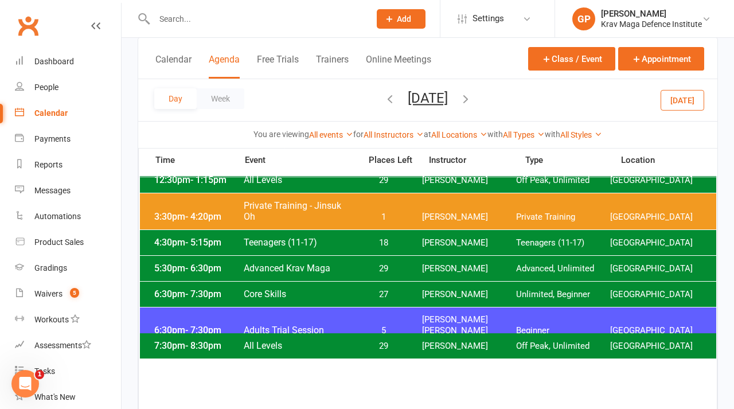
click at [314, 243] on span "Teenagers (11-17)" at bounding box center [298, 242] width 111 height 11
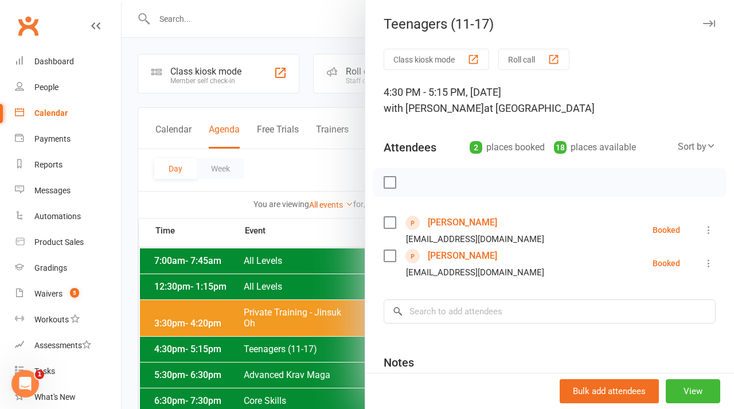
scroll to position [0, 0]
click at [278, 165] on div at bounding box center [428, 204] width 613 height 409
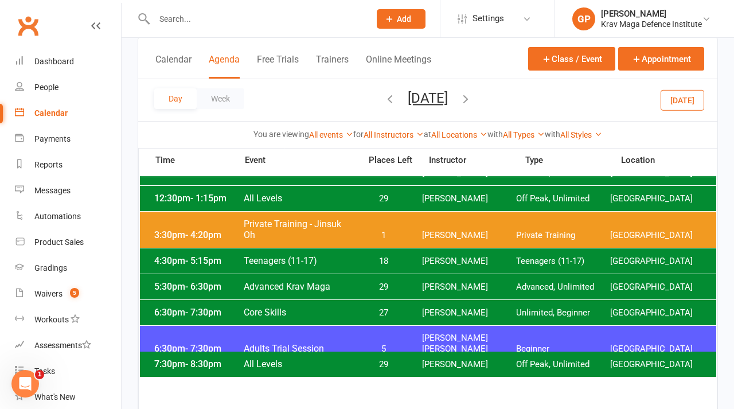
scroll to position [92, 0]
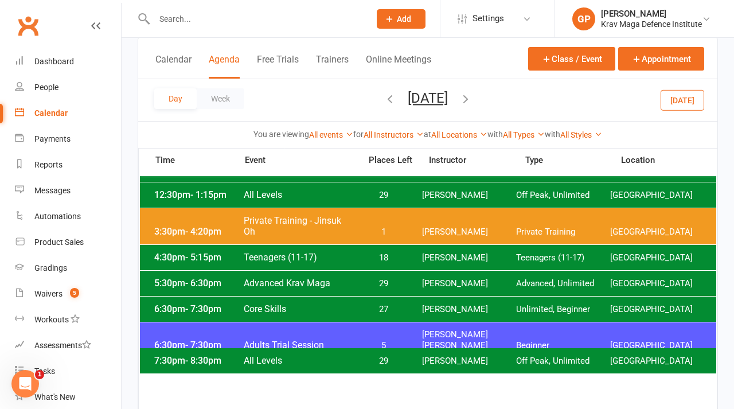
click at [381, 251] on div "4:30pm - 5:15pm Teenagers (11-17) 18 Giacomo Palladin Teenagers (11-17) Surry H…" at bounding box center [428, 257] width 577 height 25
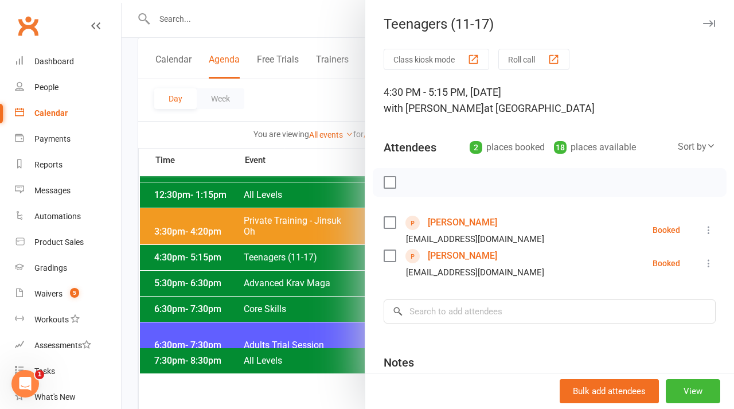
click at [192, 123] on div at bounding box center [428, 204] width 613 height 409
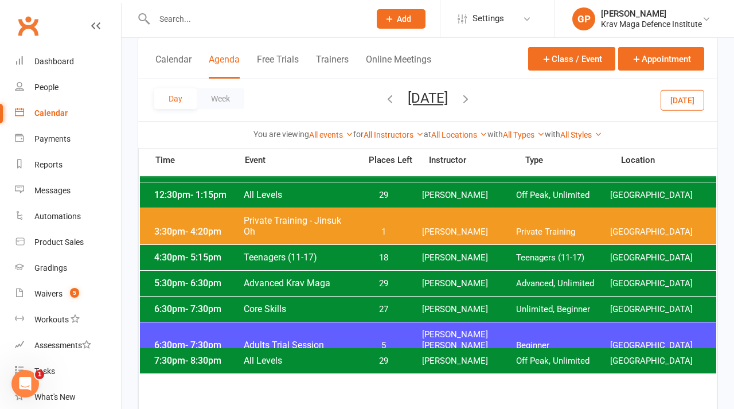
click at [426, 339] on span "[PERSON_NAME] [PERSON_NAME]" at bounding box center [469, 340] width 94 height 22
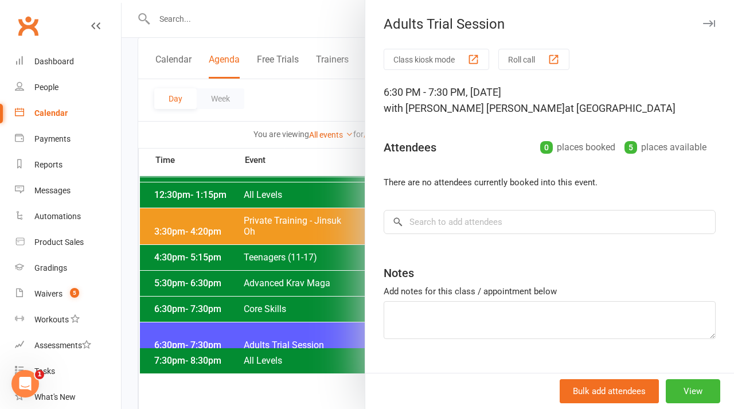
click at [205, 144] on div at bounding box center [428, 204] width 613 height 409
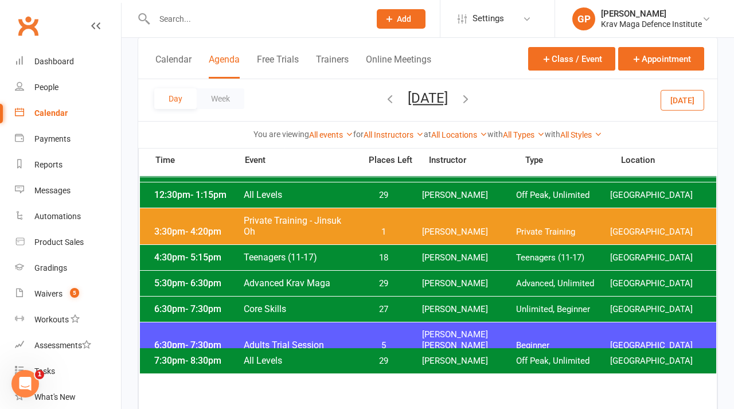
click at [686, 95] on button "[DATE]" at bounding box center [683, 99] width 44 height 21
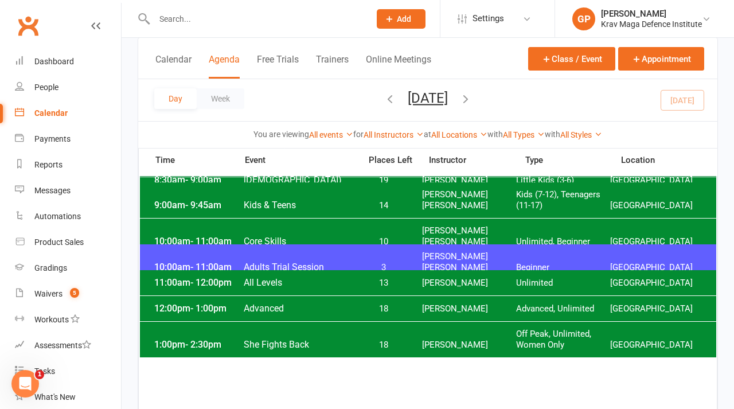
scroll to position [150, 0]
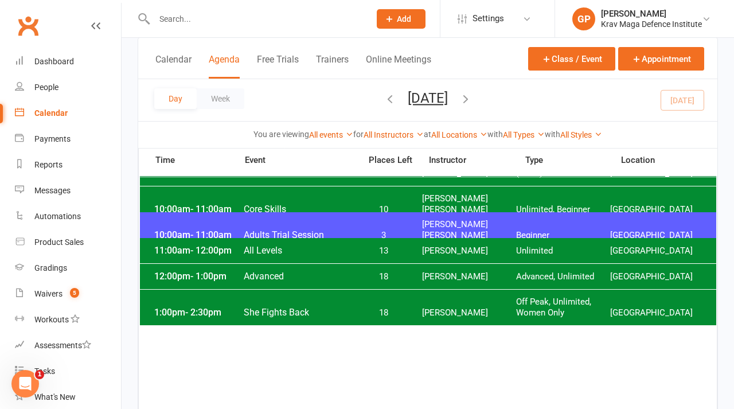
click at [415, 319] on div "1:00pm - 2:30pm She Fights Back 18 Tegan Tandek Off Peak, Unlimited, Women Only…" at bounding box center [428, 308] width 577 height 36
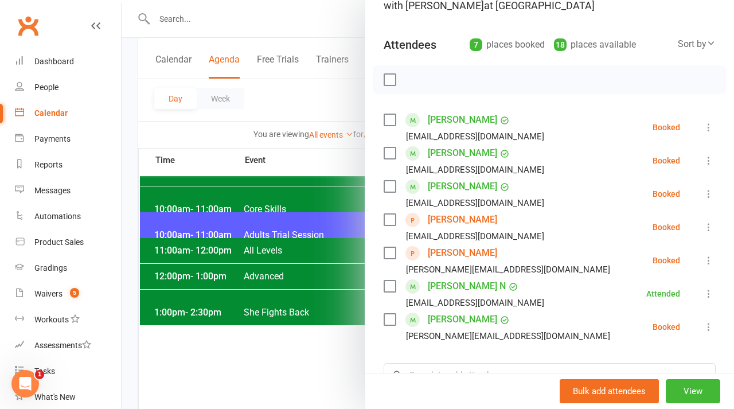
scroll to position [107, 0]
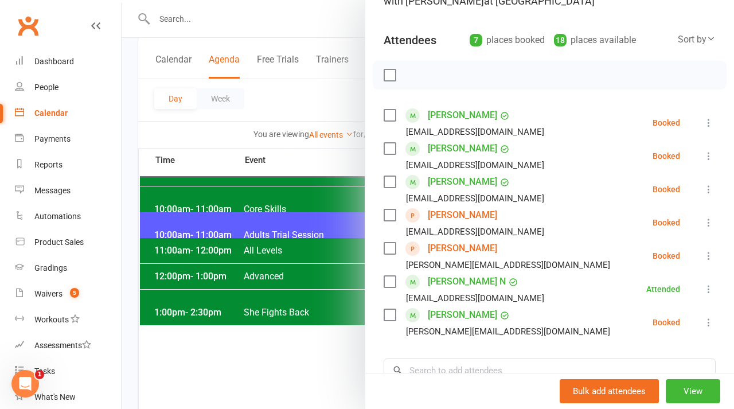
click at [460, 251] on link "Perrie Moller" at bounding box center [462, 248] width 69 height 18
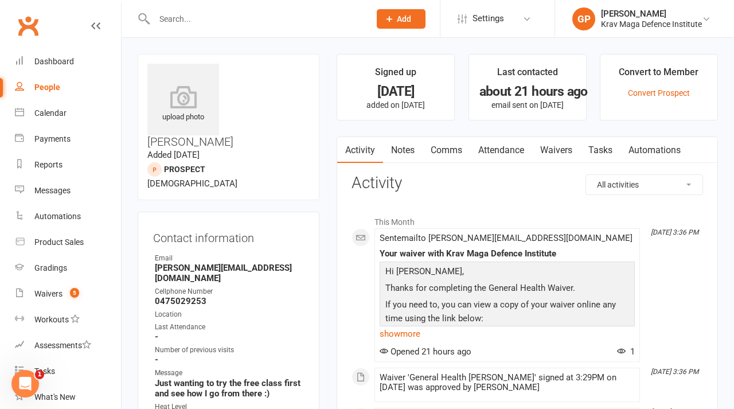
scroll to position [-6, 0]
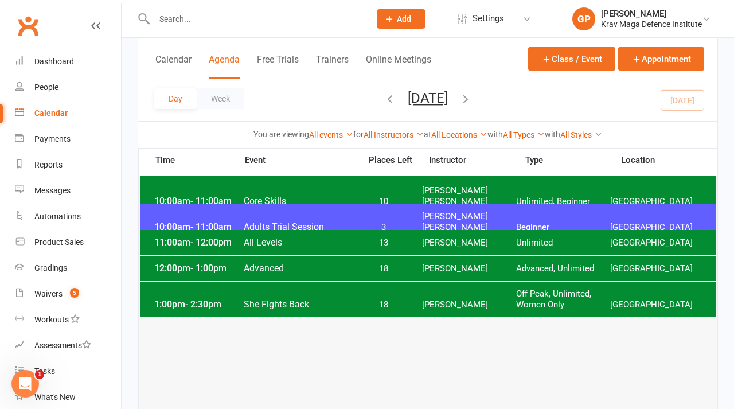
scroll to position [149, 0]
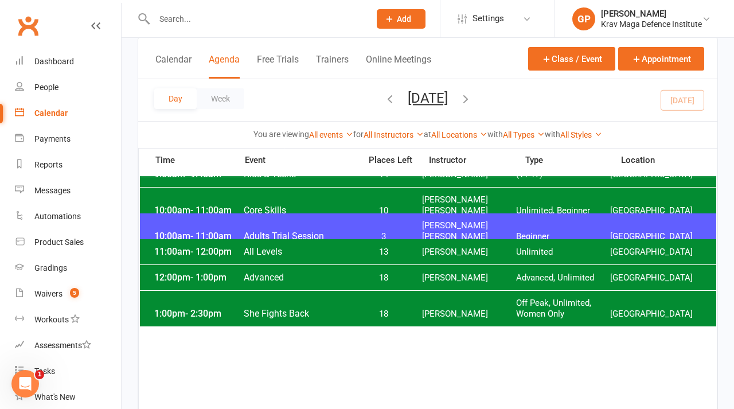
click at [408, 309] on span "18" at bounding box center [383, 314] width 60 height 11
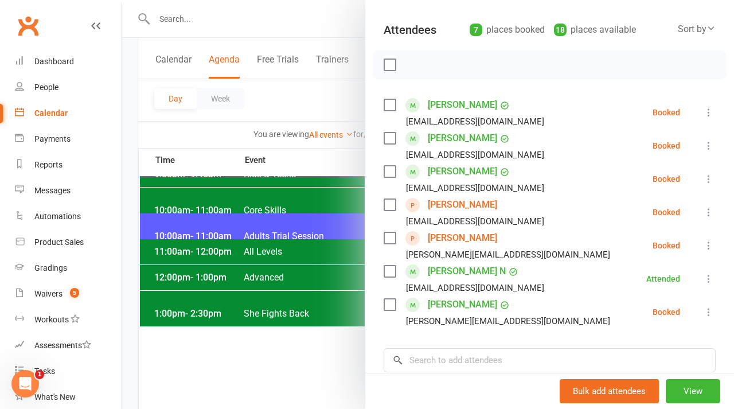
scroll to position [89, 0]
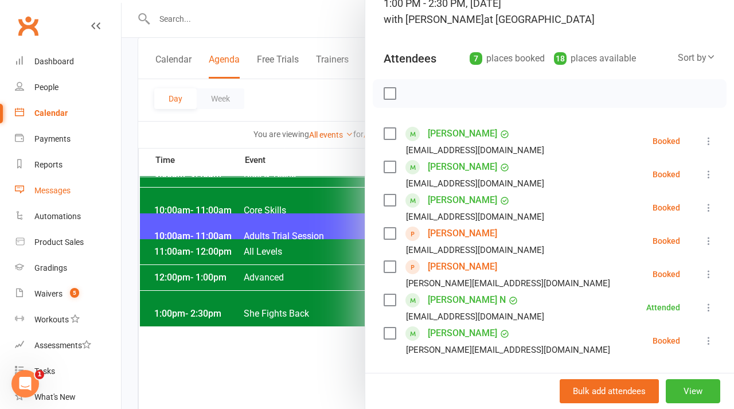
click at [40, 196] on link "Messages" at bounding box center [68, 191] width 106 height 26
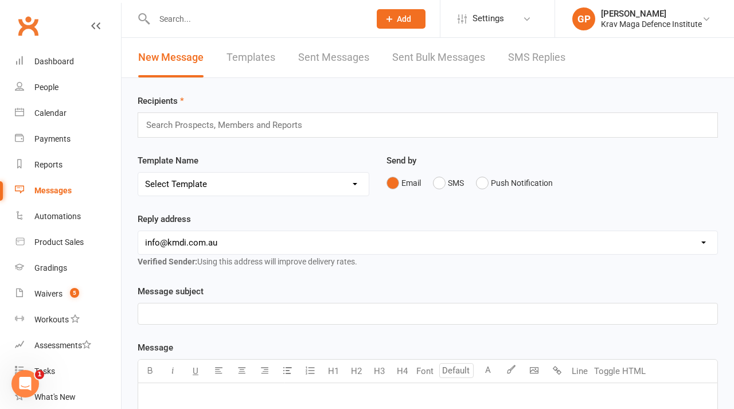
click at [531, 48] on link "SMS Replies" at bounding box center [536, 58] width 57 height 40
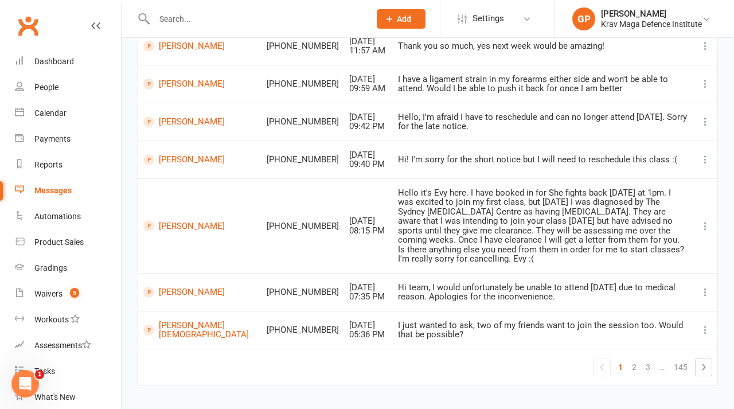
scroll to position [293, 0]
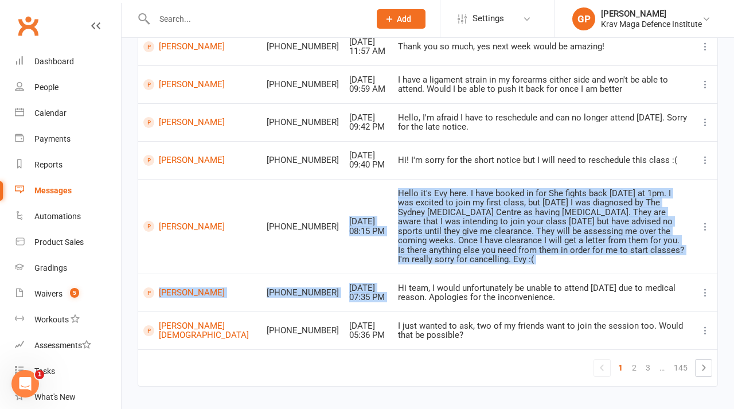
drag, startPoint x: 318, startPoint y: 177, endPoint x: 643, endPoint y: 240, distance: 330.9
click at [643, 240] on tbody "Anny Xie +61450088838 Oct 10, 2025 02:14 PM UNSUB Sean Gardner +61450803848 Oct…" at bounding box center [427, 122] width 579 height 454
click at [550, 191] on div "Hello it's Evy here. I have booked in for She fights back tomorrow at 1pm. I wa…" at bounding box center [543, 227] width 290 height 76
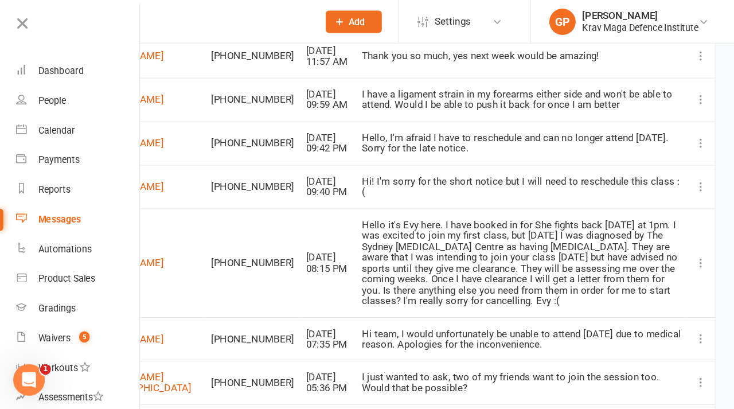
scroll to position [290, 0]
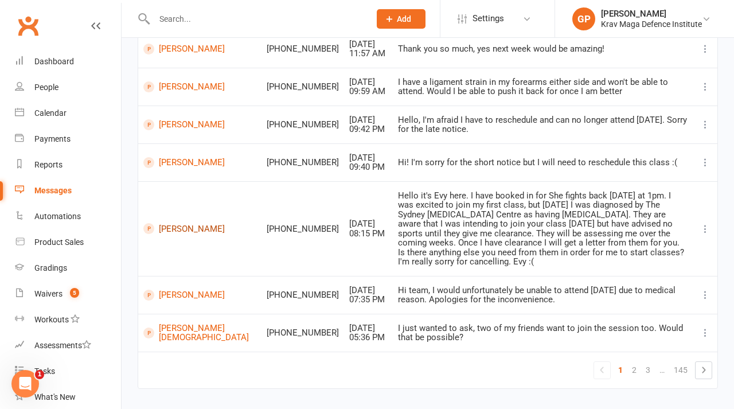
click at [169, 223] on link "Evy Farrell" at bounding box center [199, 228] width 113 height 11
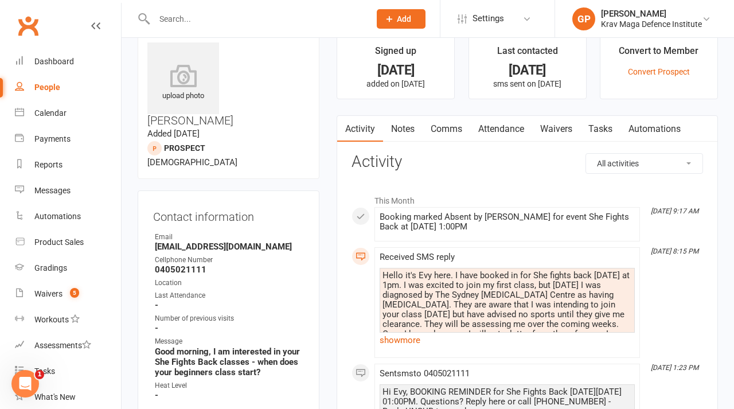
scroll to position [25, 0]
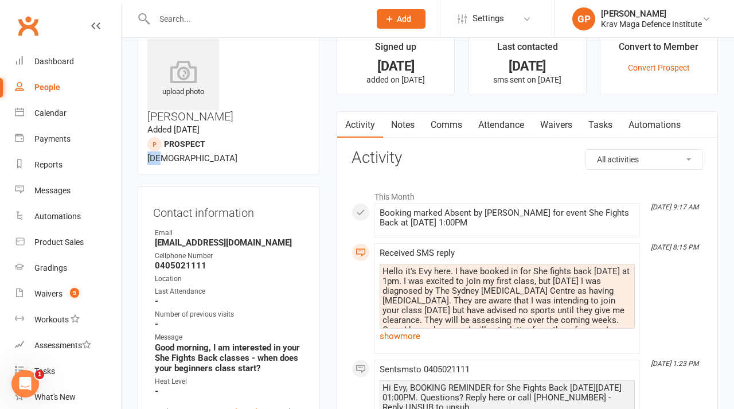
drag, startPoint x: 228, startPoint y: 99, endPoint x: 242, endPoint y: 99, distance: 13.8
click at [237, 153] on span "52 years old" at bounding box center [192, 158] width 90 height 10
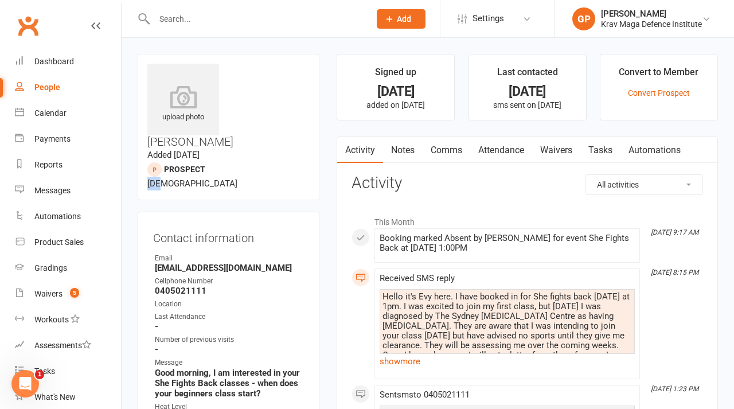
scroll to position [0, 0]
click at [268, 150] on contact-information "upload photo Evy Farrell Added 27 September, 2025 prospect 52 years old Contact…" at bounding box center [229, 264] width 182 height 420
click at [63, 120] on link "Calendar" at bounding box center [68, 113] width 106 height 26
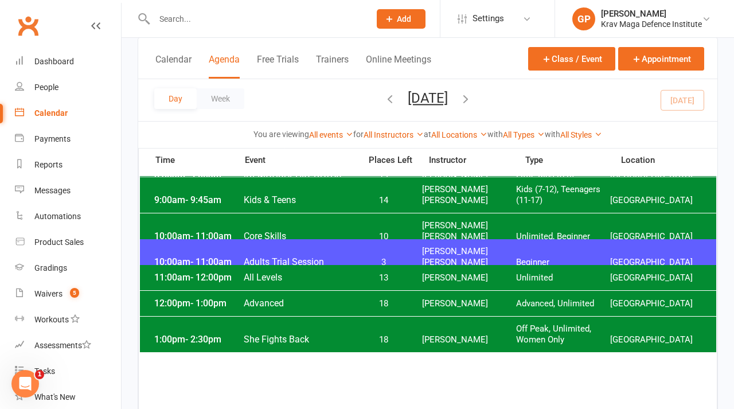
scroll to position [129, 0]
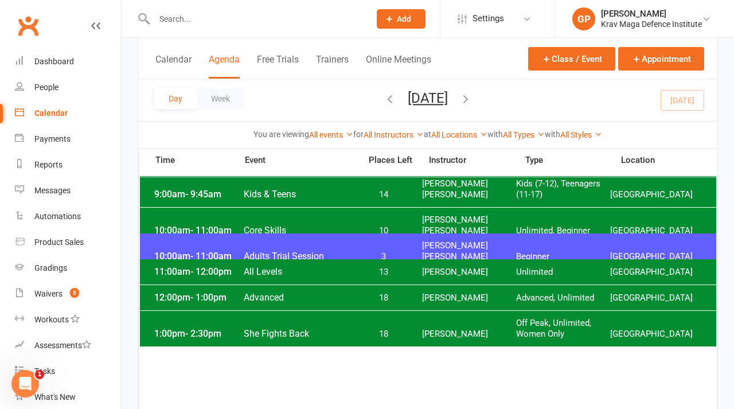
click at [483, 325] on div "1:00pm - 2:30pm She Fights Back 18 Tegan Tandek Off Peak, Unlimited, Women Only…" at bounding box center [428, 329] width 577 height 36
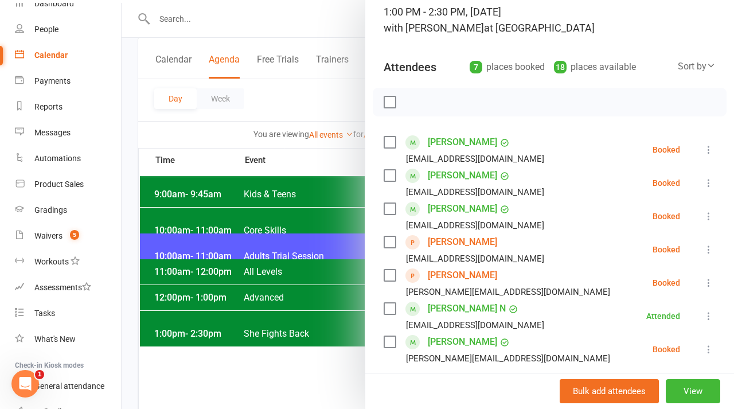
scroll to position [79, 0]
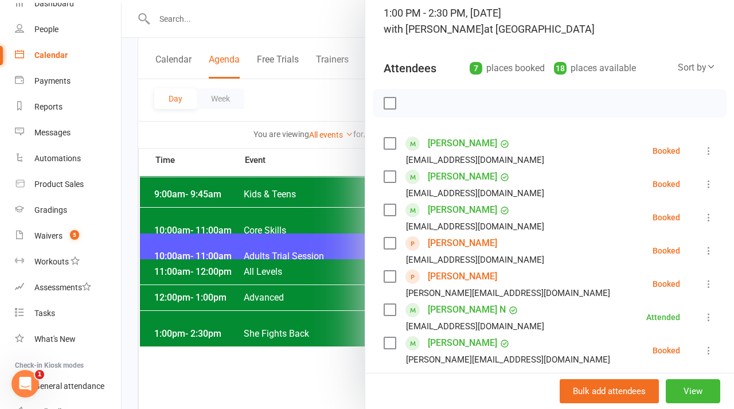
click at [452, 344] on link "Brooke Wilson" at bounding box center [462, 343] width 69 height 18
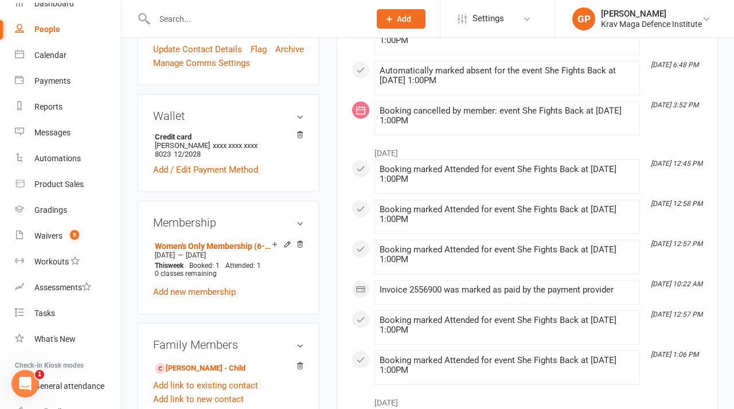
scroll to position [403, 0]
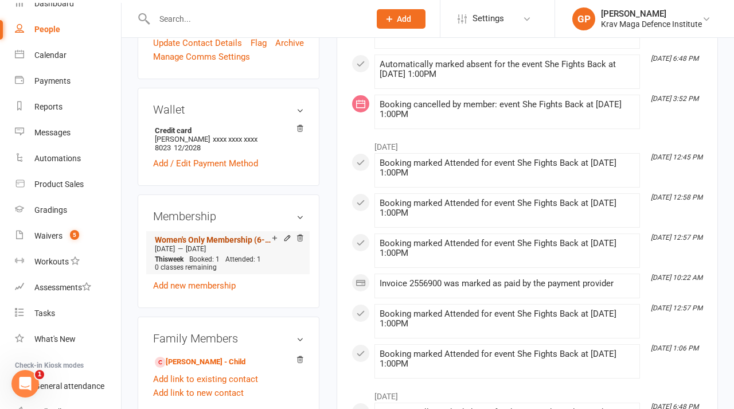
click at [233, 235] on link "Women's Only Membership (6-month training commitment; automatic rollover to $65…" at bounding box center [213, 239] width 117 height 9
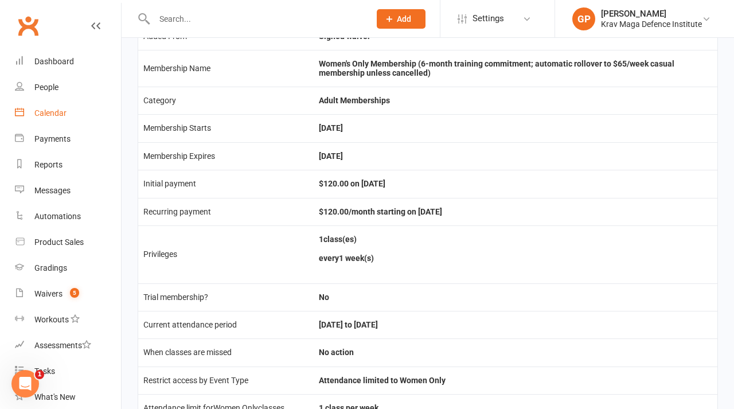
click at [53, 115] on div "Calendar" at bounding box center [50, 112] width 32 height 9
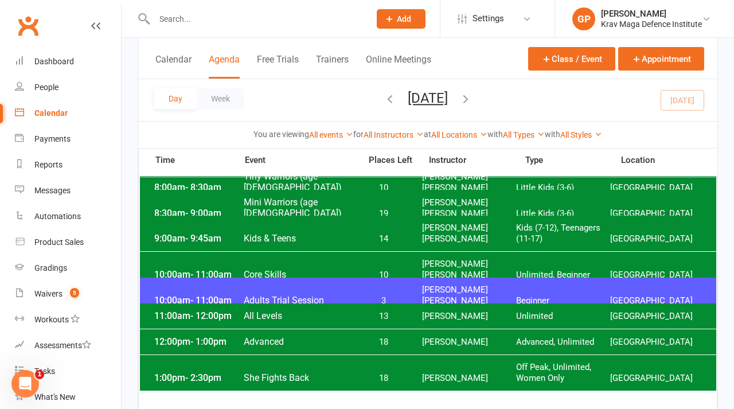
scroll to position [100, 0]
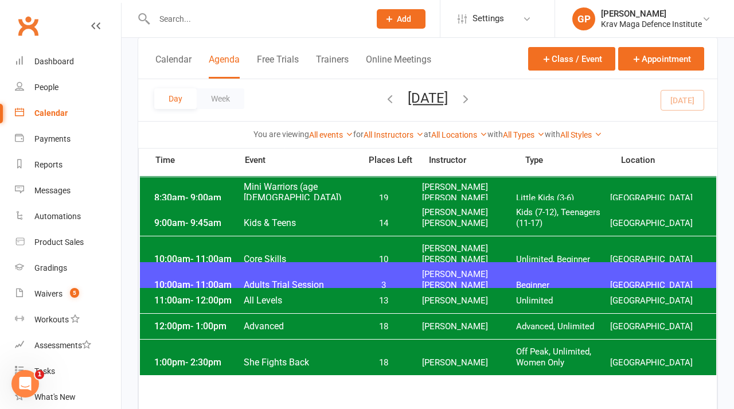
click at [297, 368] on div "1:00pm - 2:30pm She Fights Back 18 Tegan Tandek Off Peak, Unlimited, Women Only…" at bounding box center [428, 358] width 577 height 36
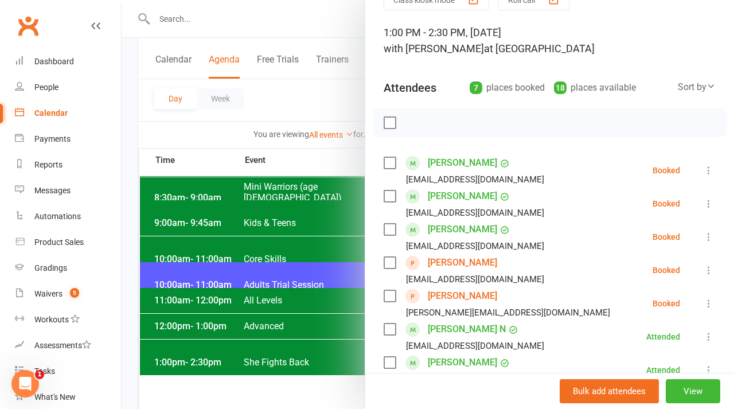
scroll to position [59, 0]
